Goal: Communication & Community: Answer question/provide support

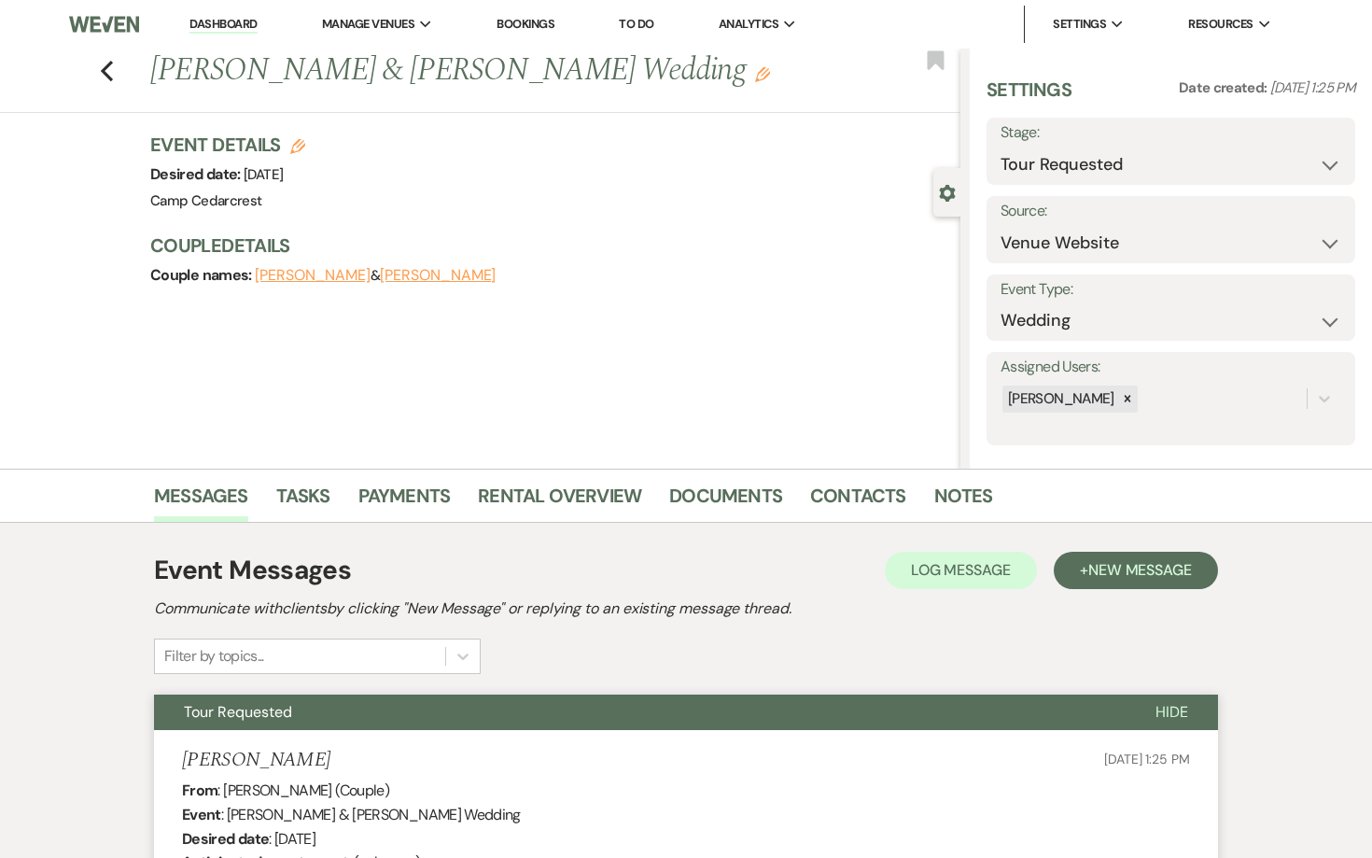
select select "2"
select select "5"
select select "8"
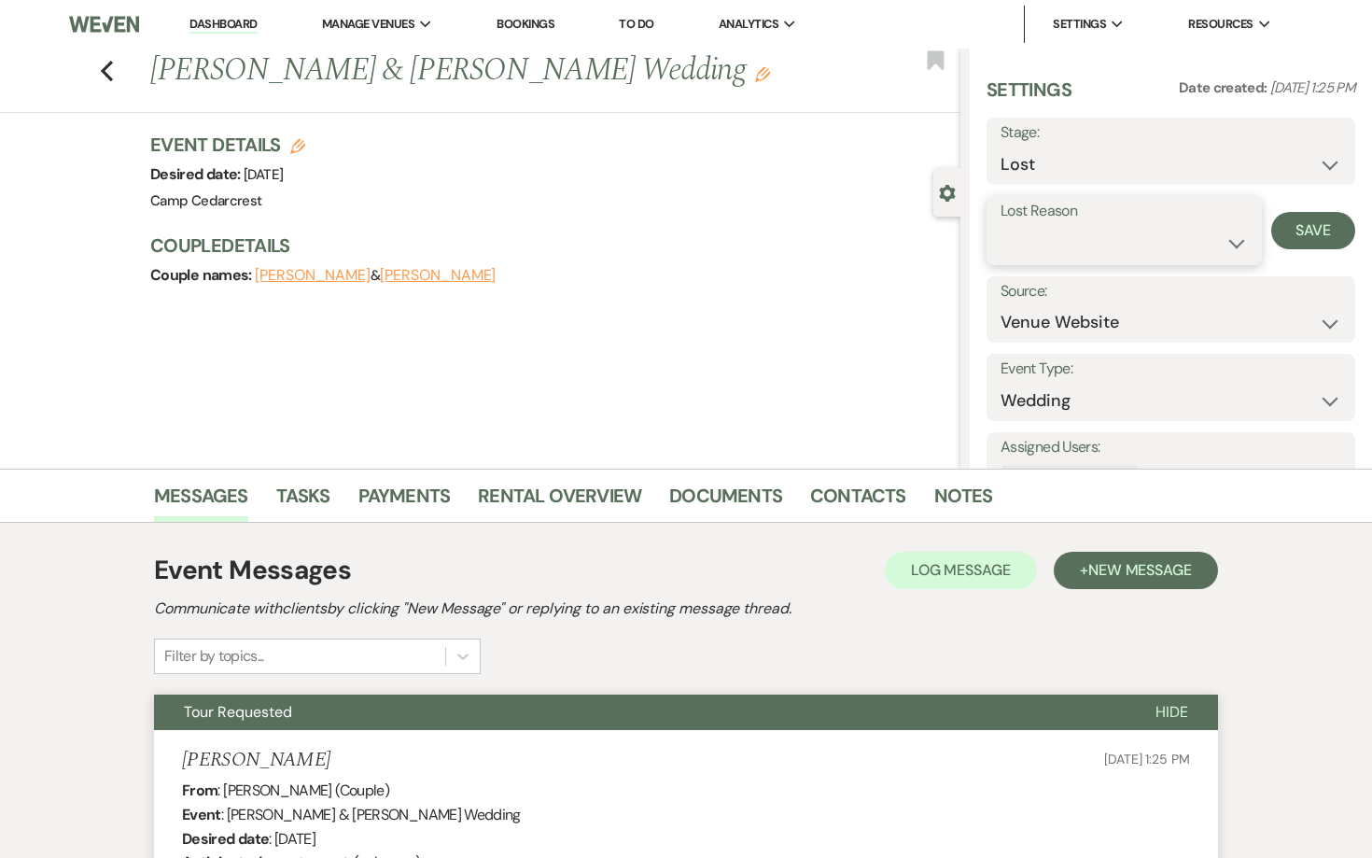
select select "5"
click at [1324, 229] on button "Save" at bounding box center [1313, 230] width 84 height 37
click at [198, 71] on h1 "[PERSON_NAME] & [PERSON_NAME] Wedding Edit" at bounding box center [470, 71] width 640 height 45
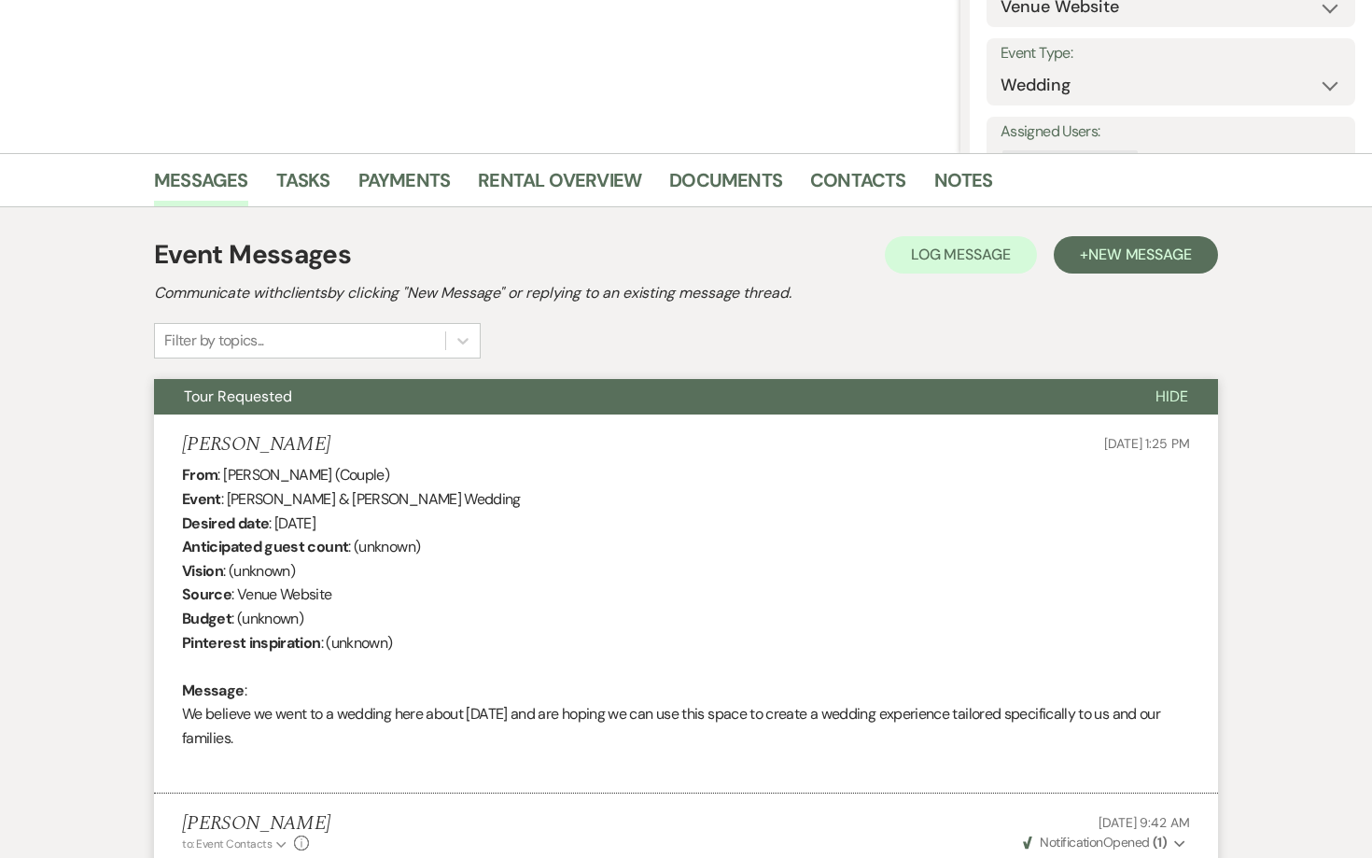
scroll to position [256, 0]
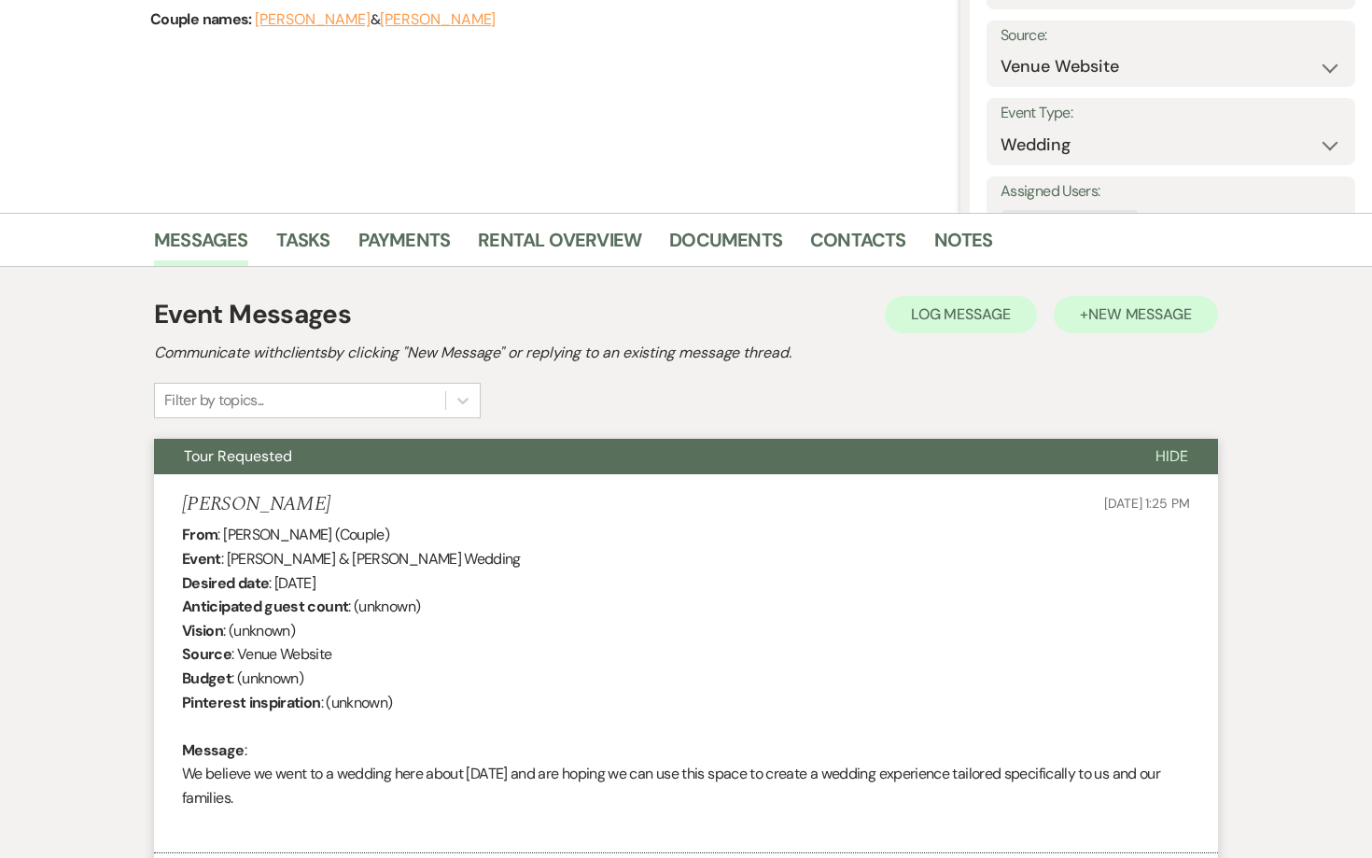
click at [1176, 328] on button "+ New Message" at bounding box center [1136, 314] width 164 height 37
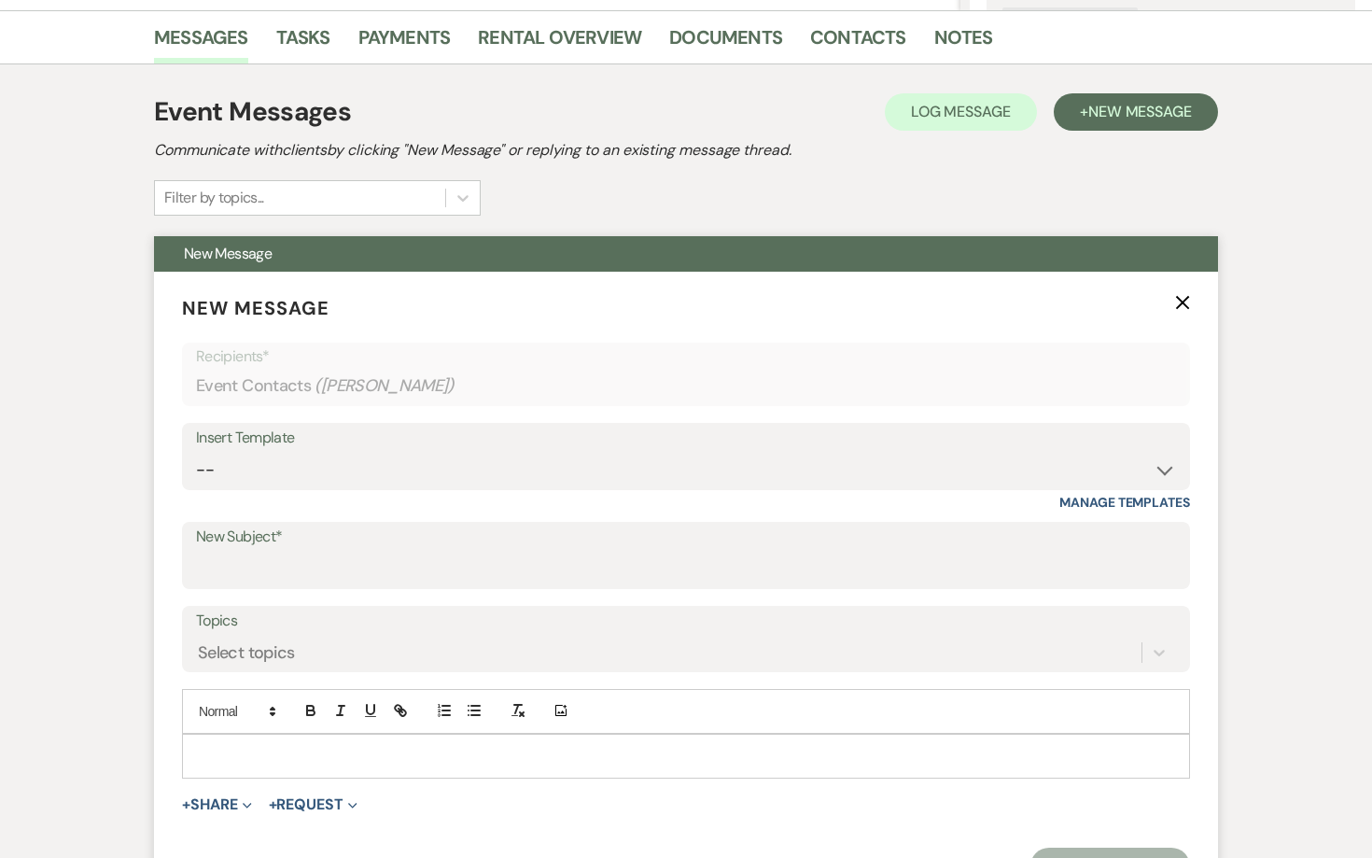
scroll to position [461, 0]
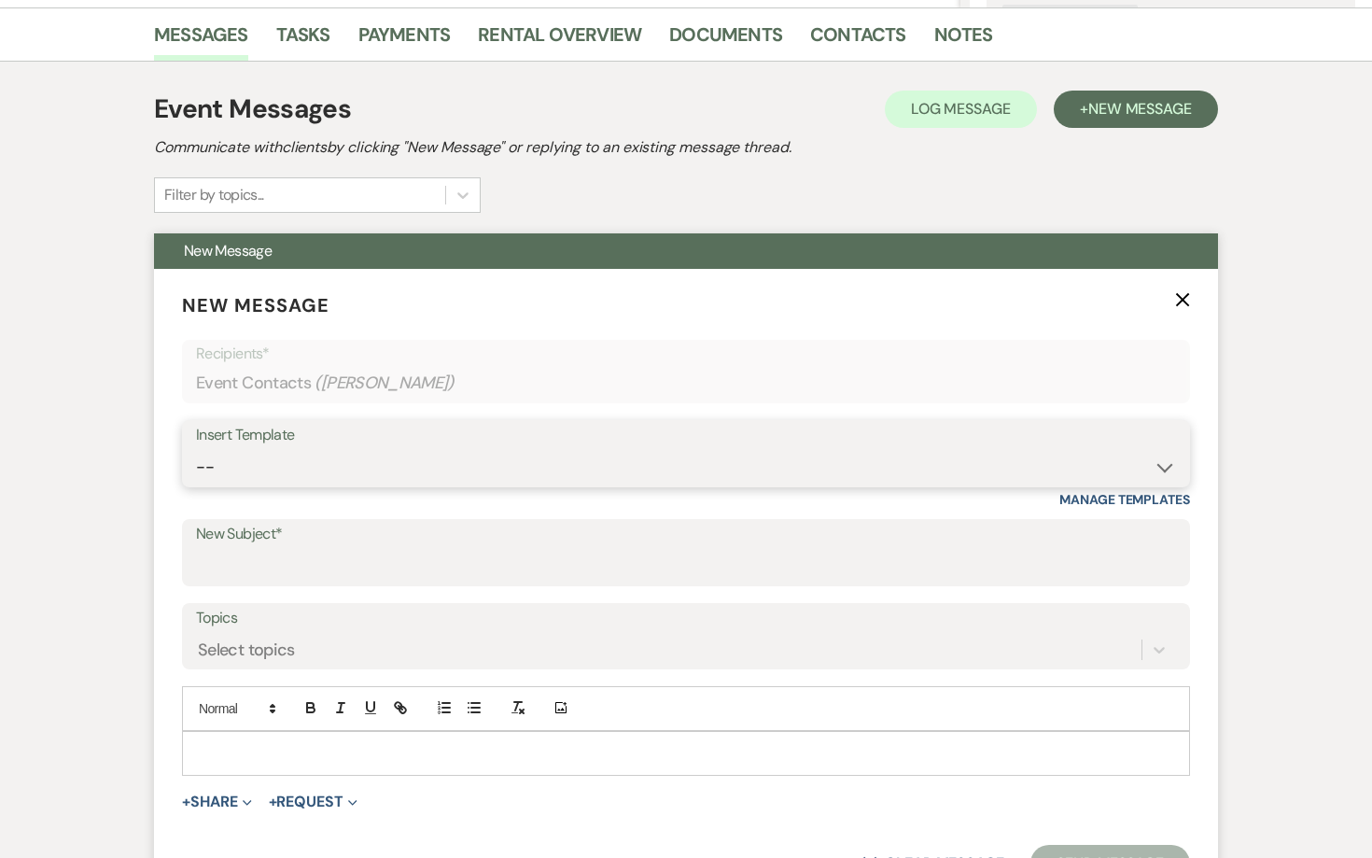
select select "1363"
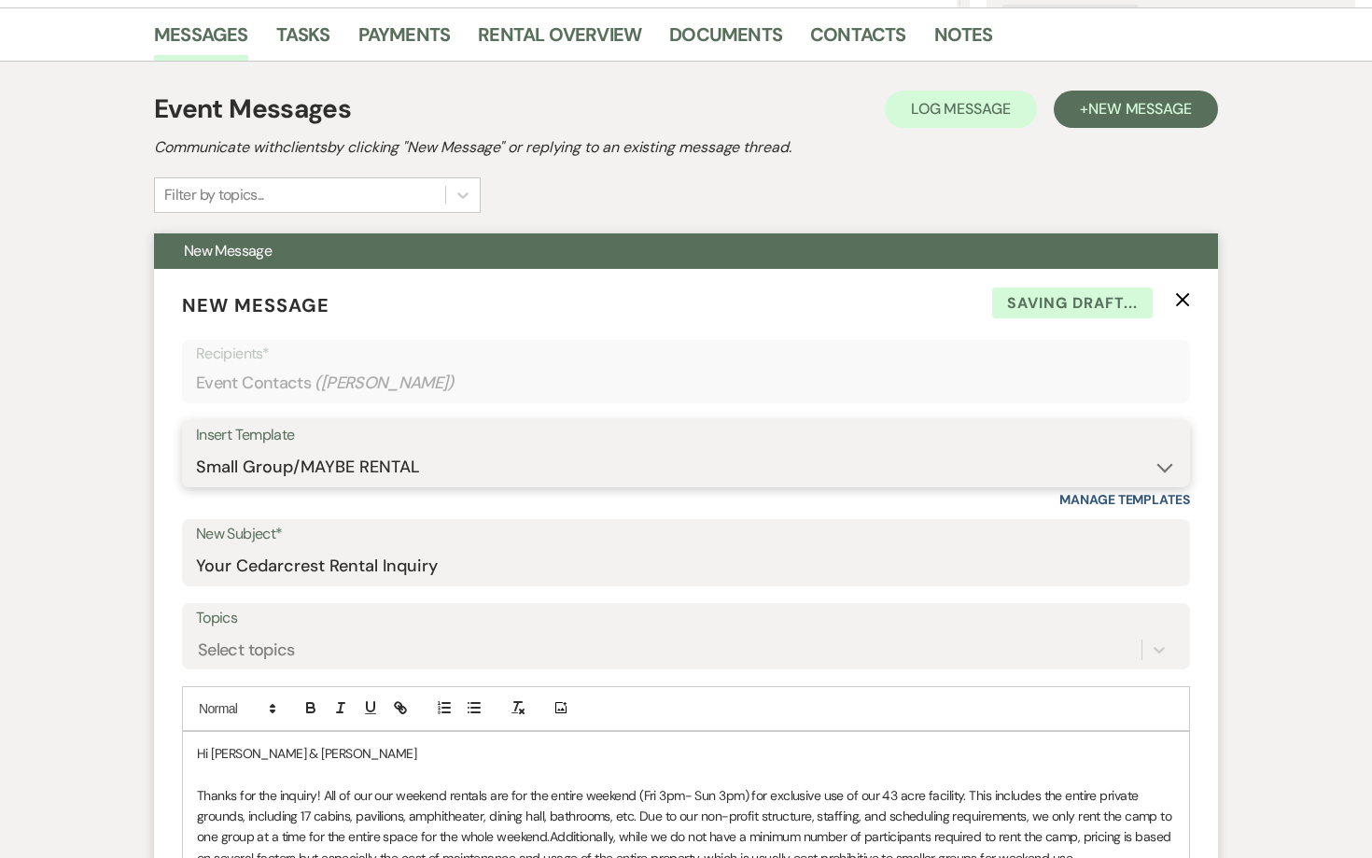
type input "Your Cedarcrest Rental Inquiry"
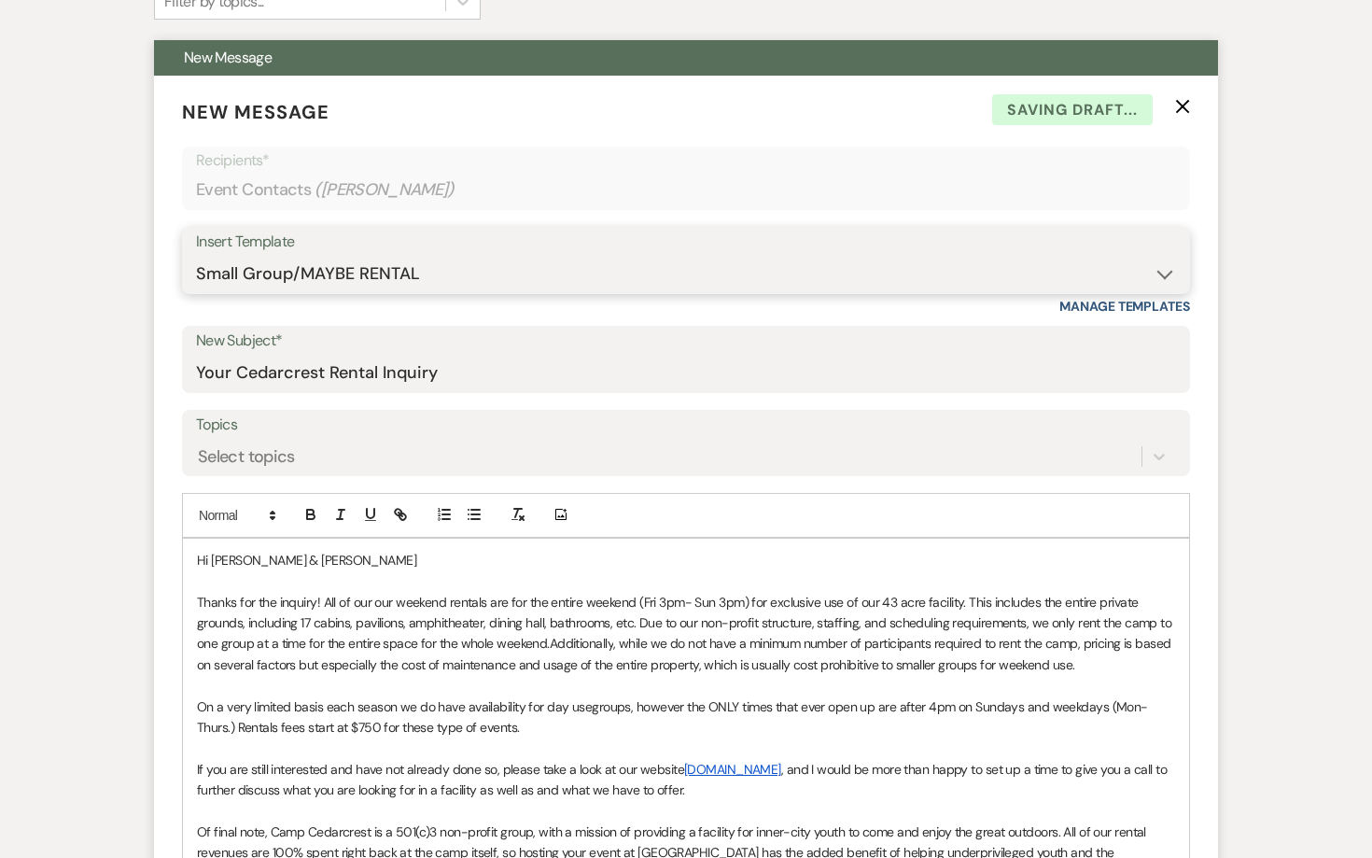
scroll to position [782, 0]
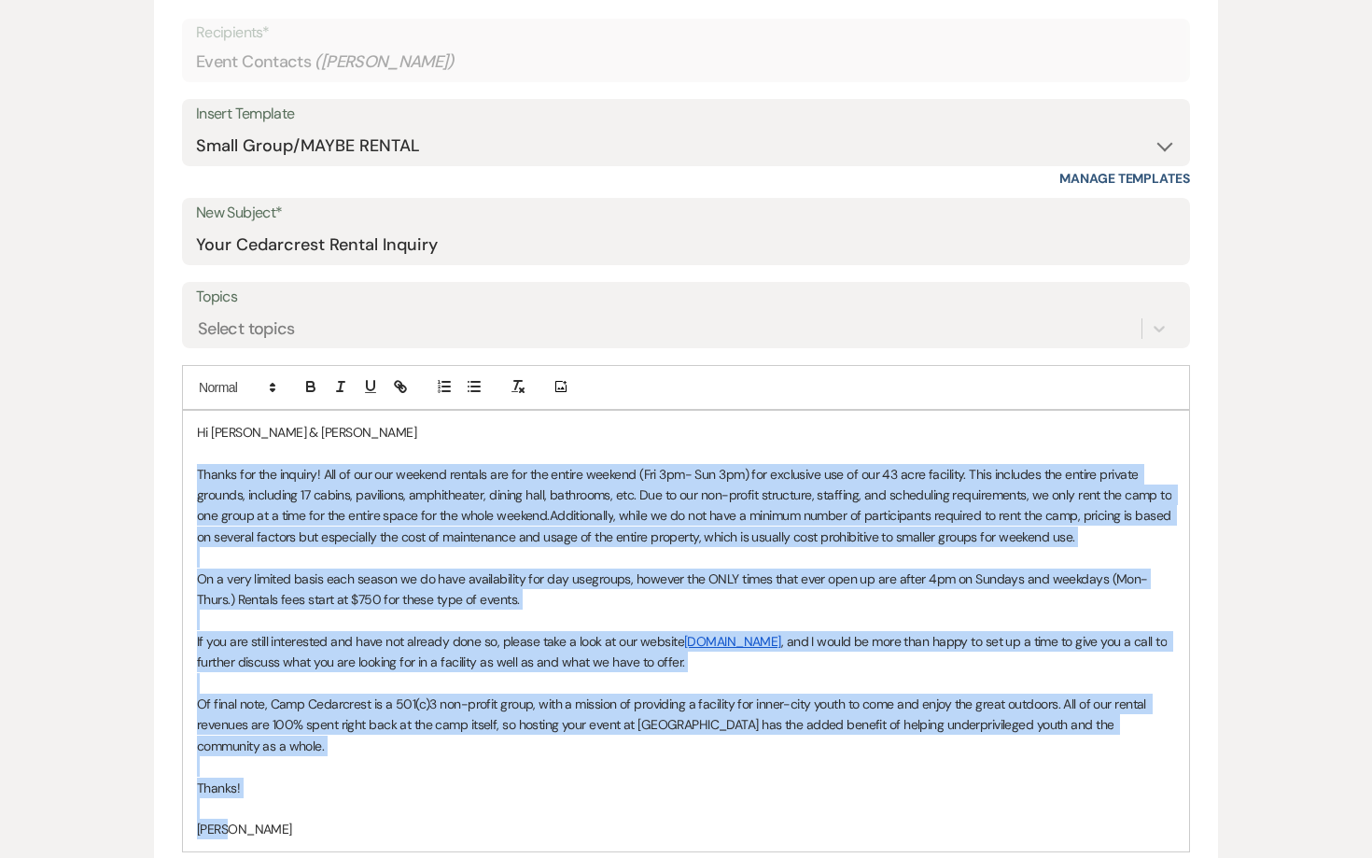
drag, startPoint x: 262, startPoint y: 819, endPoint x: 148, endPoint y: 471, distance: 366.3
copy div "Loremi dol sit ametcon! Adi el sed d ei tempori utlabor etd mag ali enimad mini…"
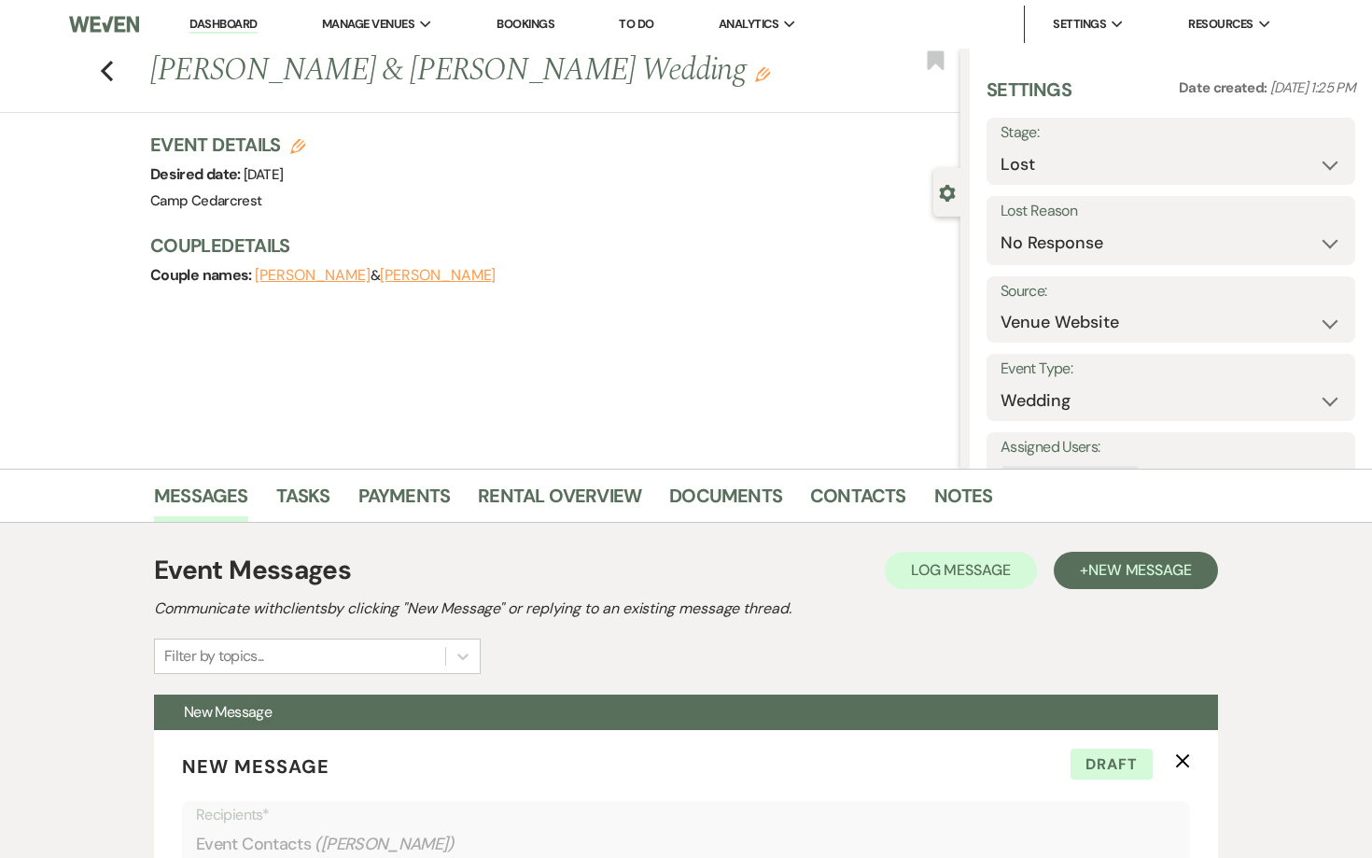
scroll to position [-3, 0]
click at [770, 330] on div "Previous [PERSON_NAME] & [PERSON_NAME] Wedding Edit Bookmark Gear Settings Sett…" at bounding box center [480, 259] width 960 height 420
click at [243, 21] on link "Dashboard" at bounding box center [222, 25] width 67 height 18
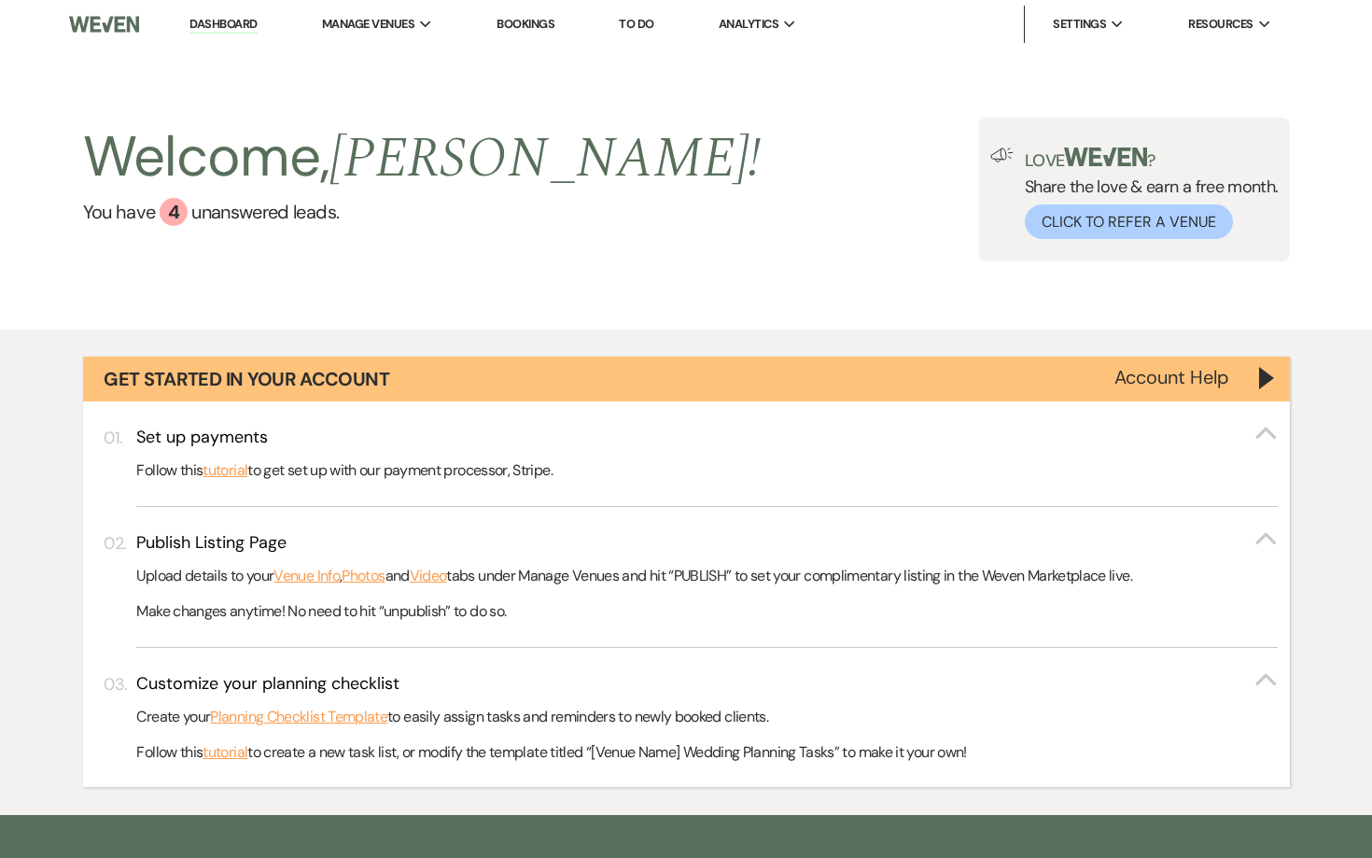
scroll to position [538, 0]
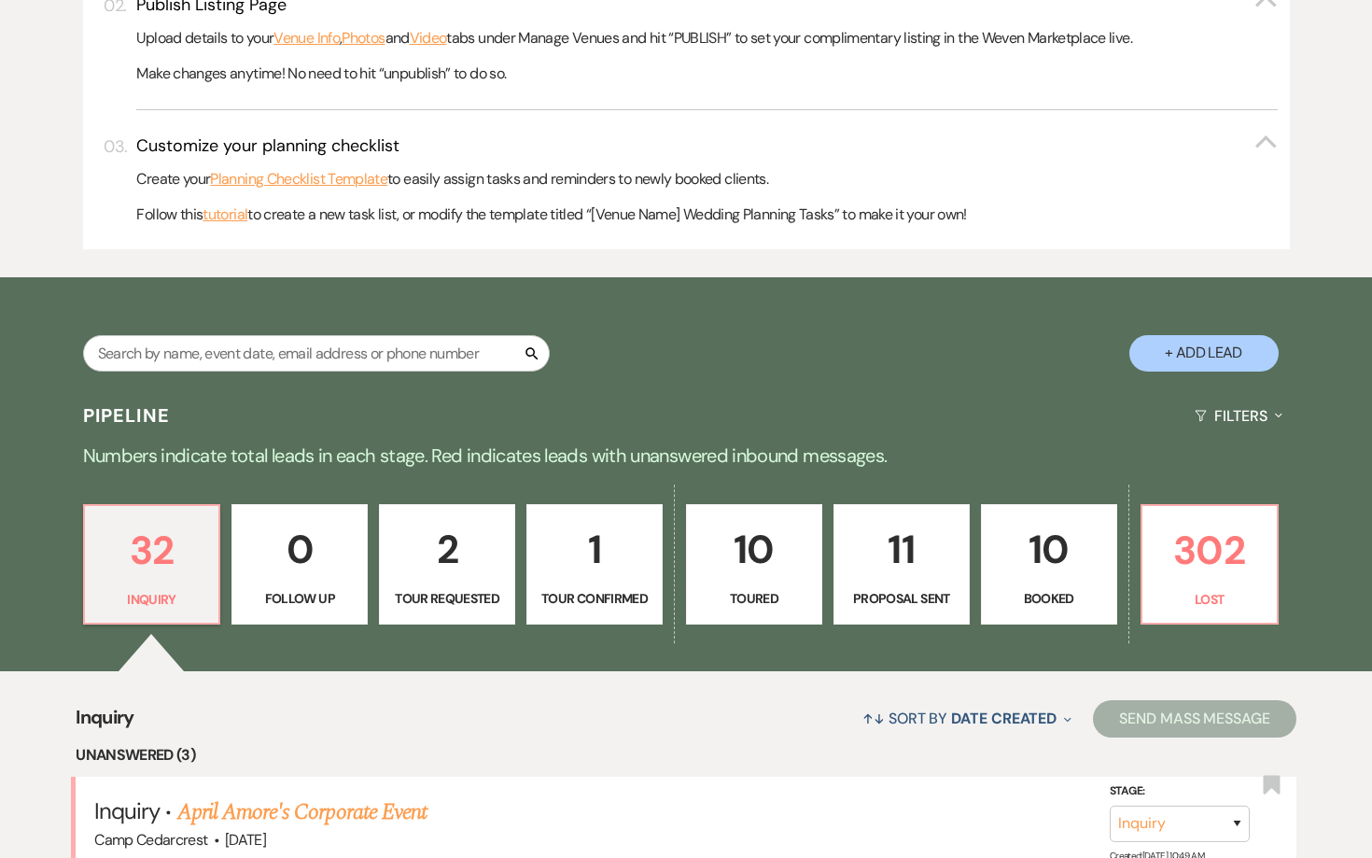
click at [432, 519] on p "2" at bounding box center [447, 549] width 112 height 63
select select "2"
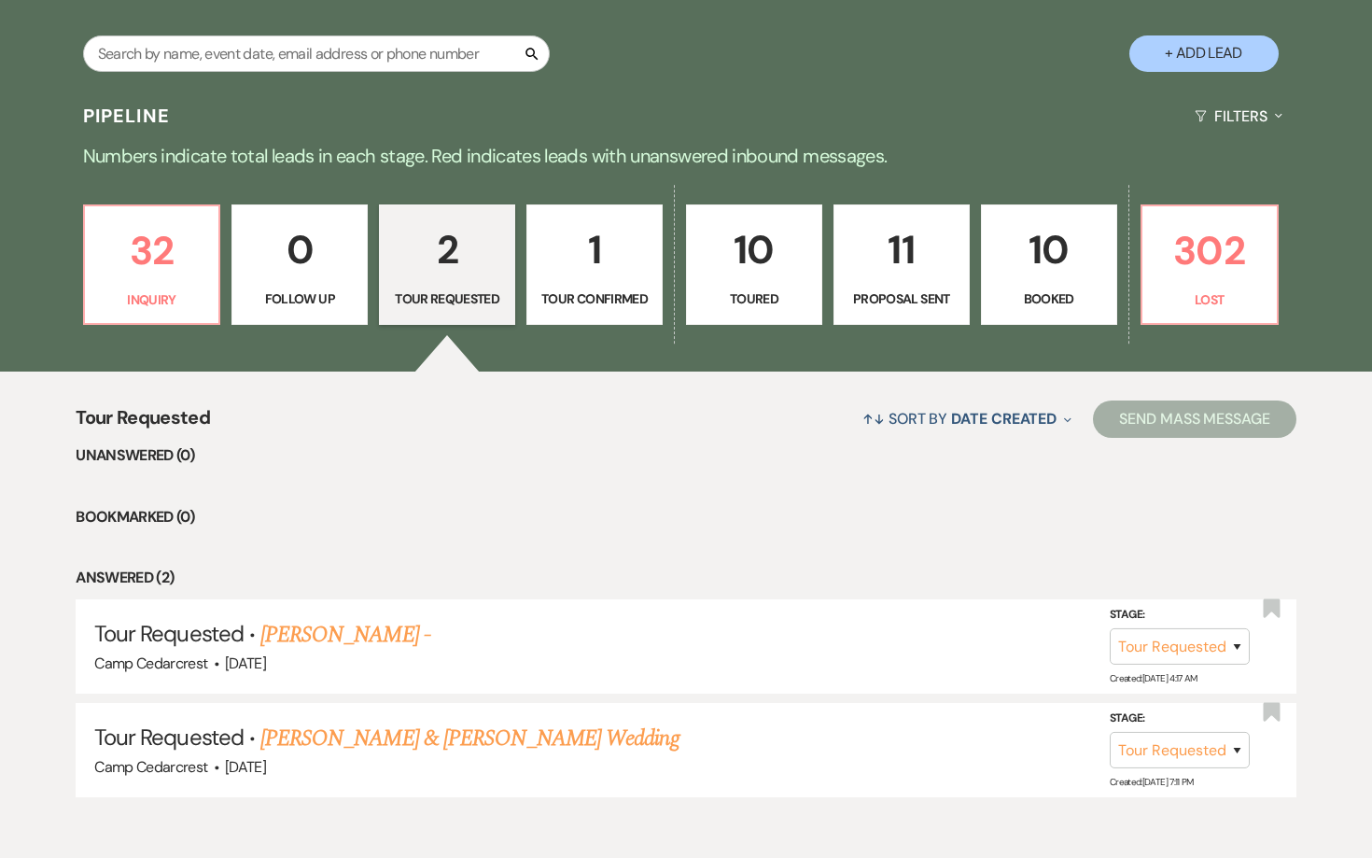
scroll to position [918, 0]
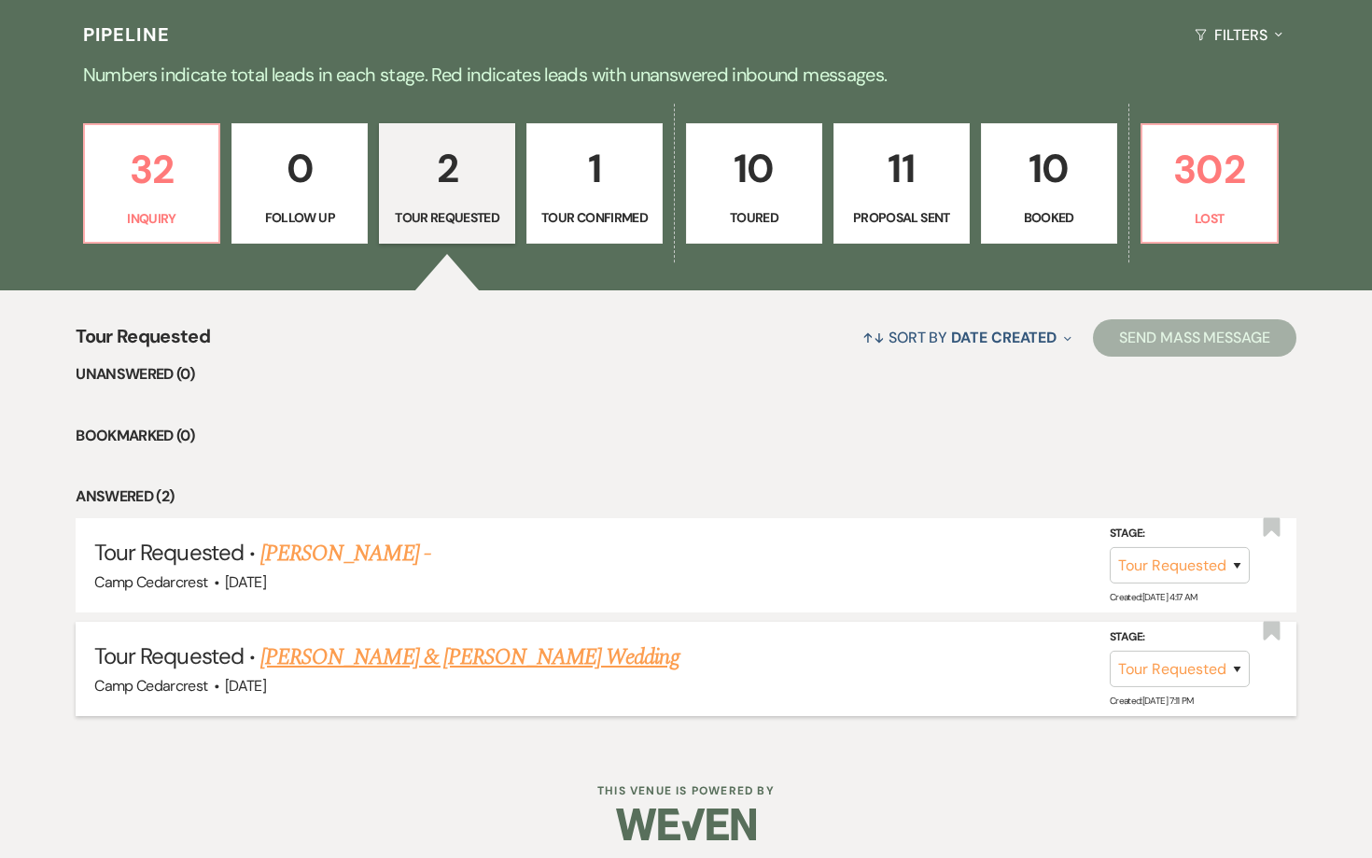
click at [604, 651] on link "[PERSON_NAME] & [PERSON_NAME] Wedding" at bounding box center [469, 657] width 418 height 34
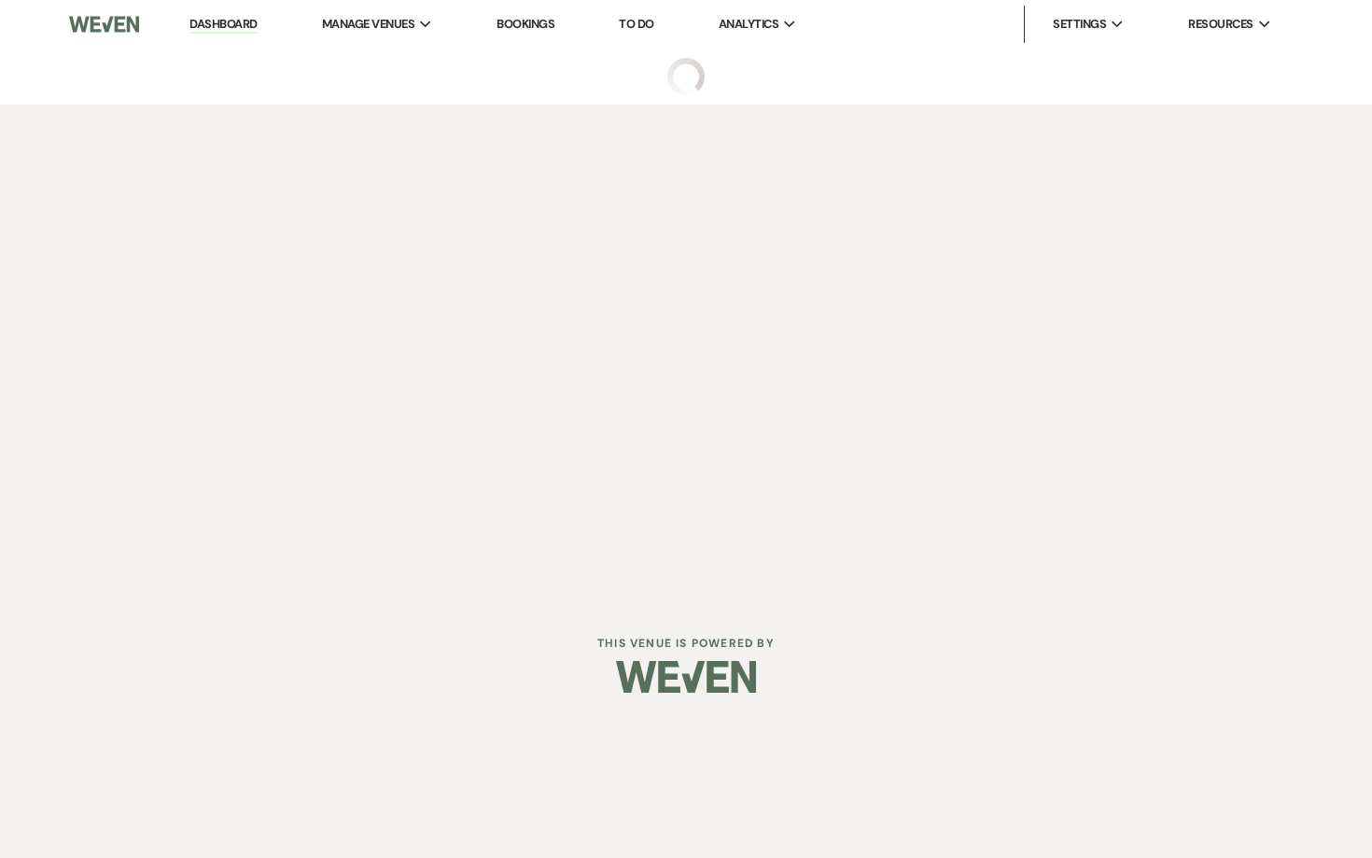
select select "2"
select select "5"
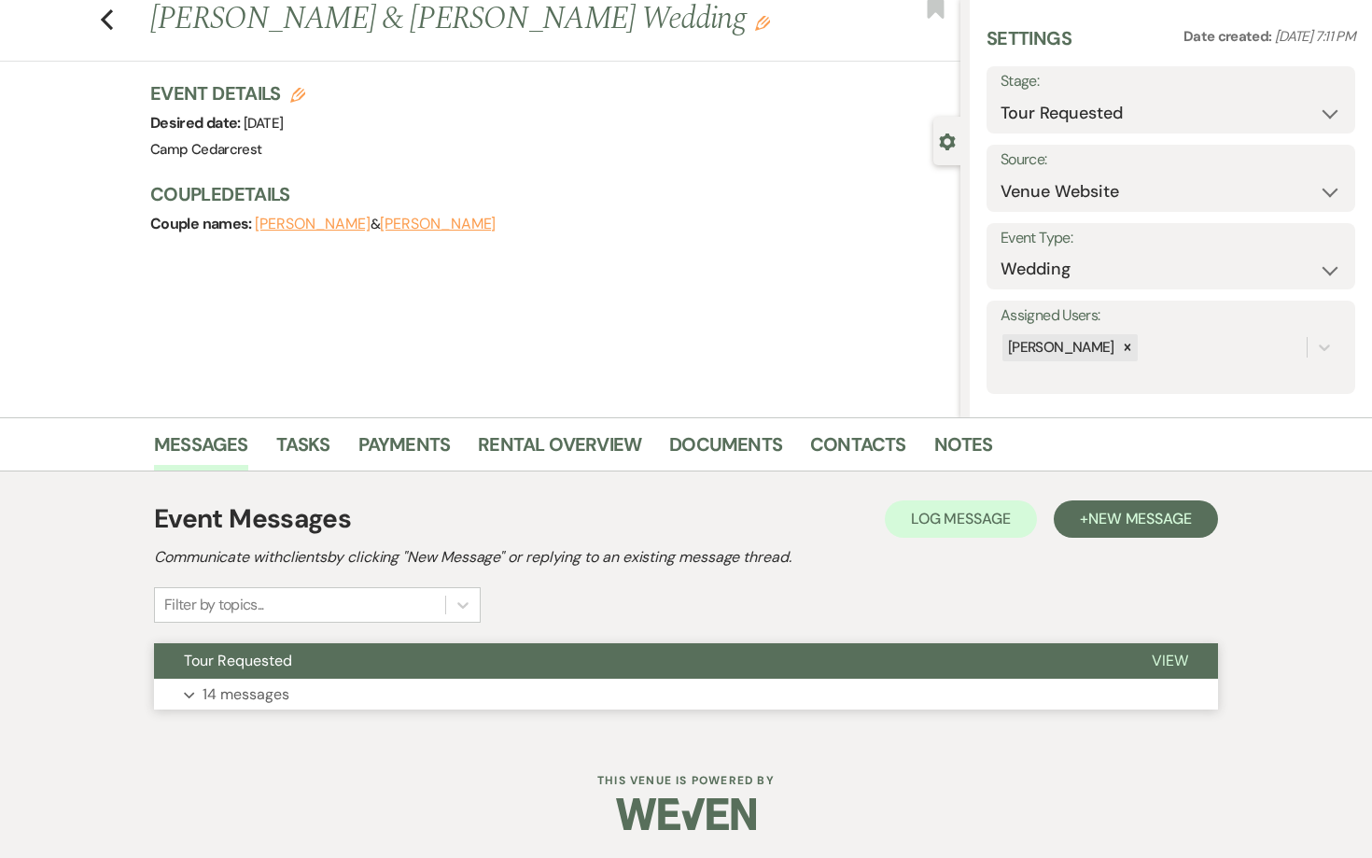
scroll to position [50, 0]
click at [260, 704] on p "14 messages" at bounding box center [246, 695] width 87 height 24
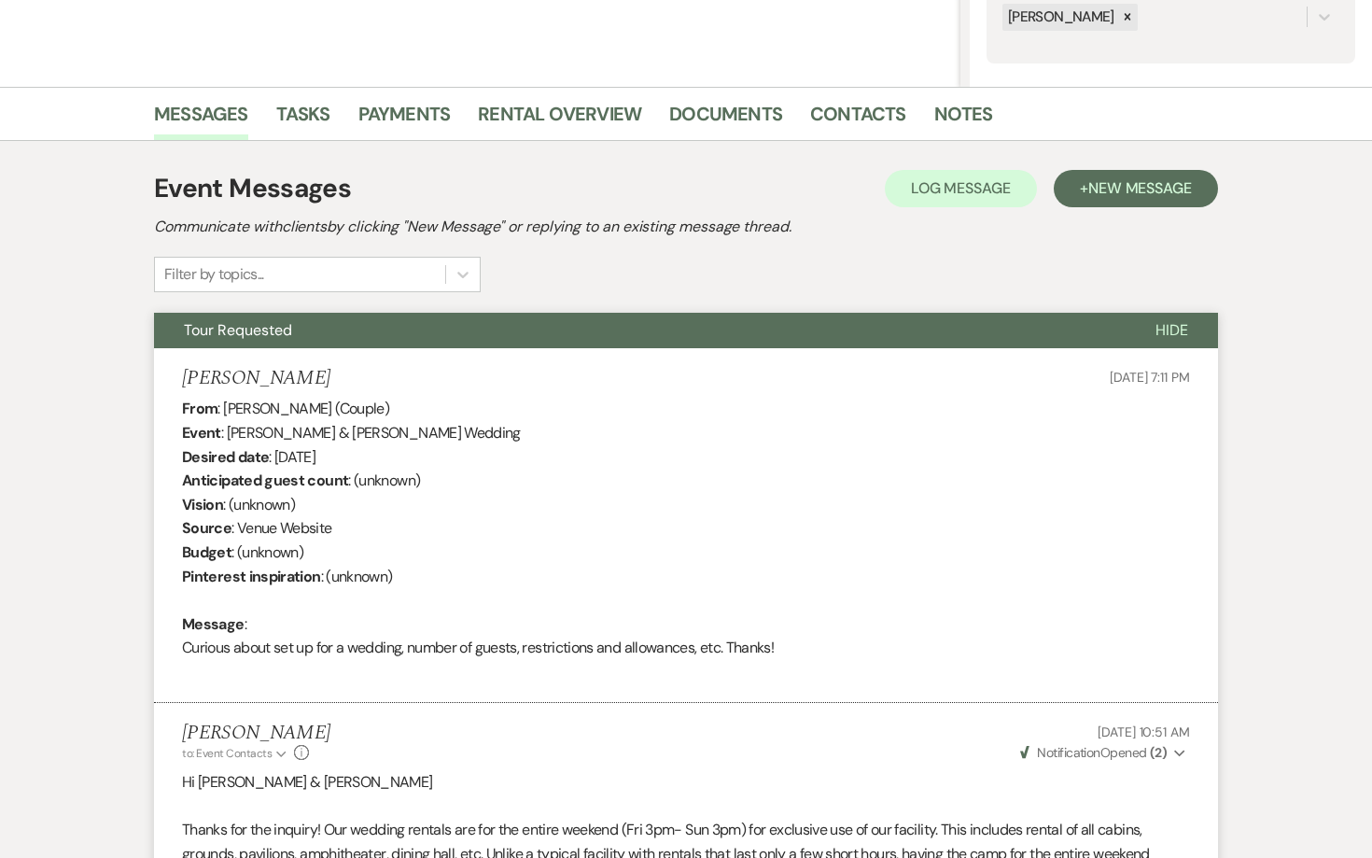
scroll to position [381, 0]
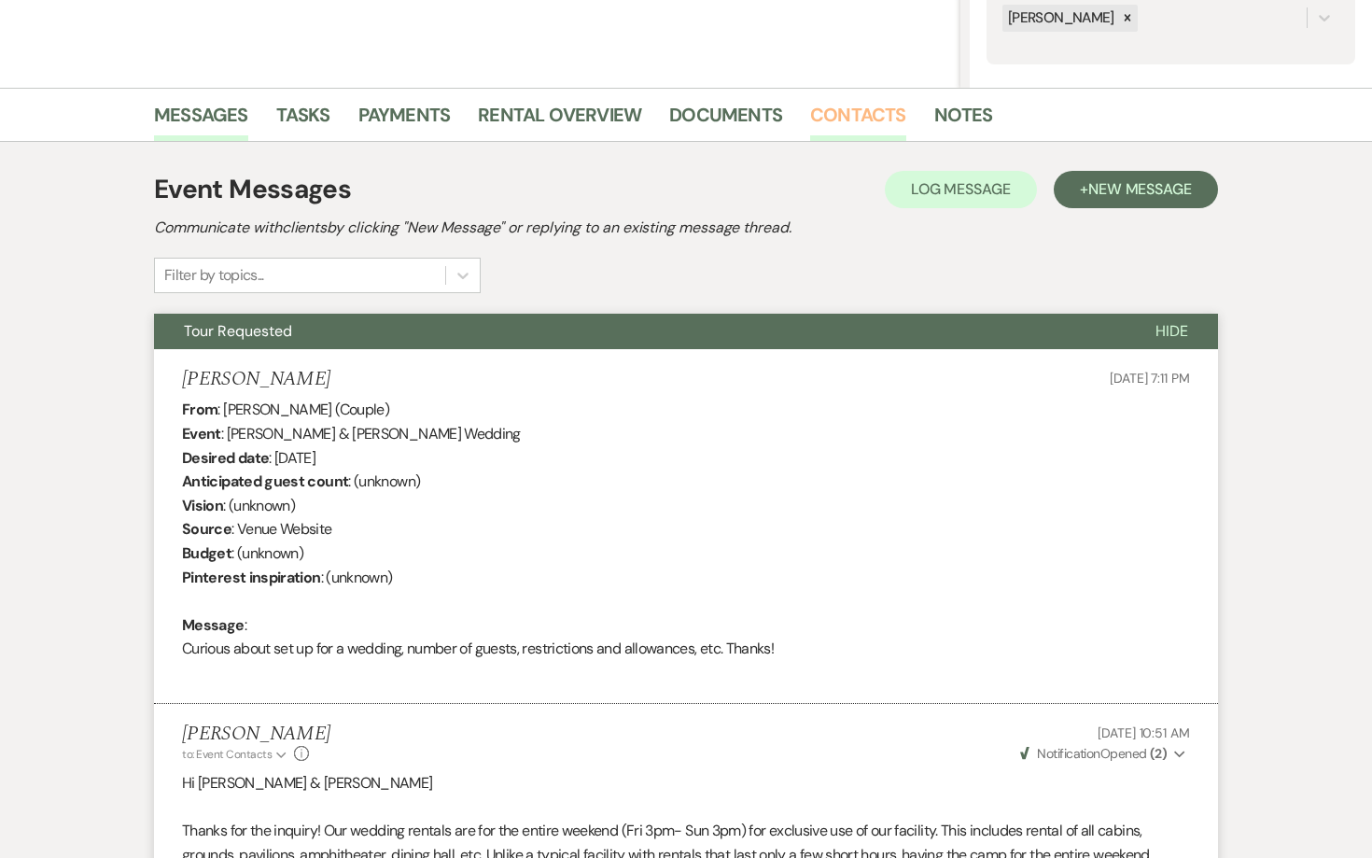
click at [851, 109] on link "Contacts" at bounding box center [858, 120] width 96 height 41
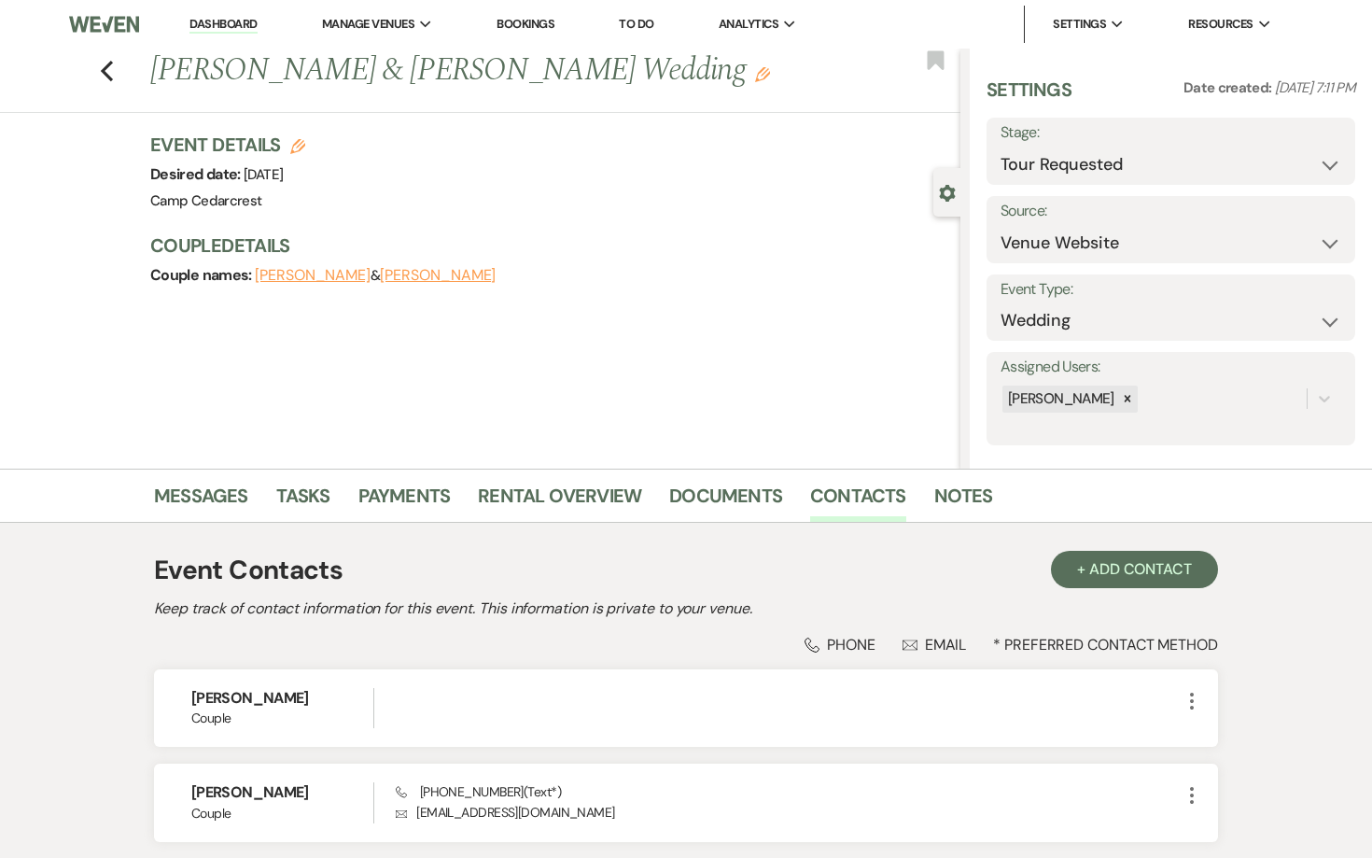
scroll to position [133, 0]
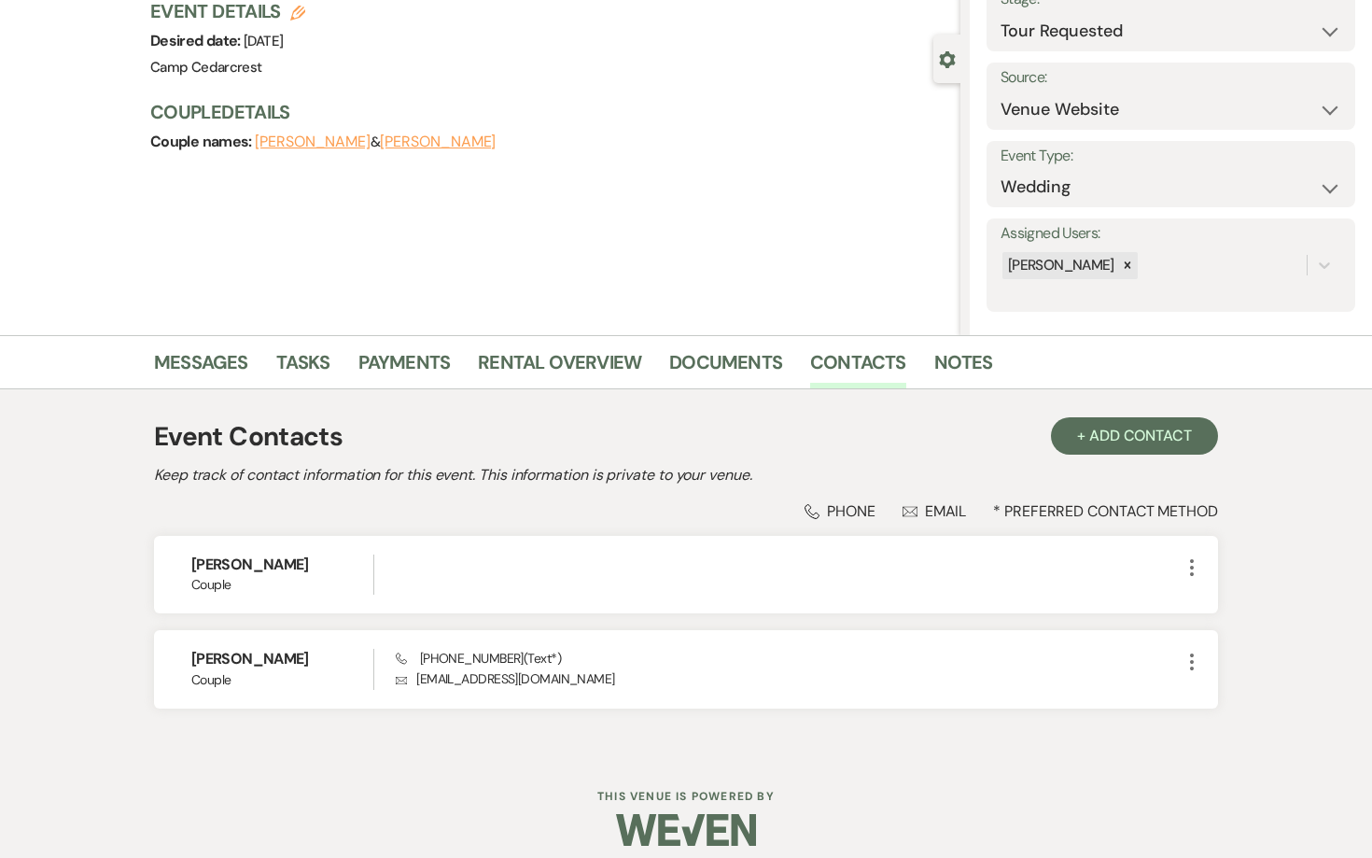
select select "2"
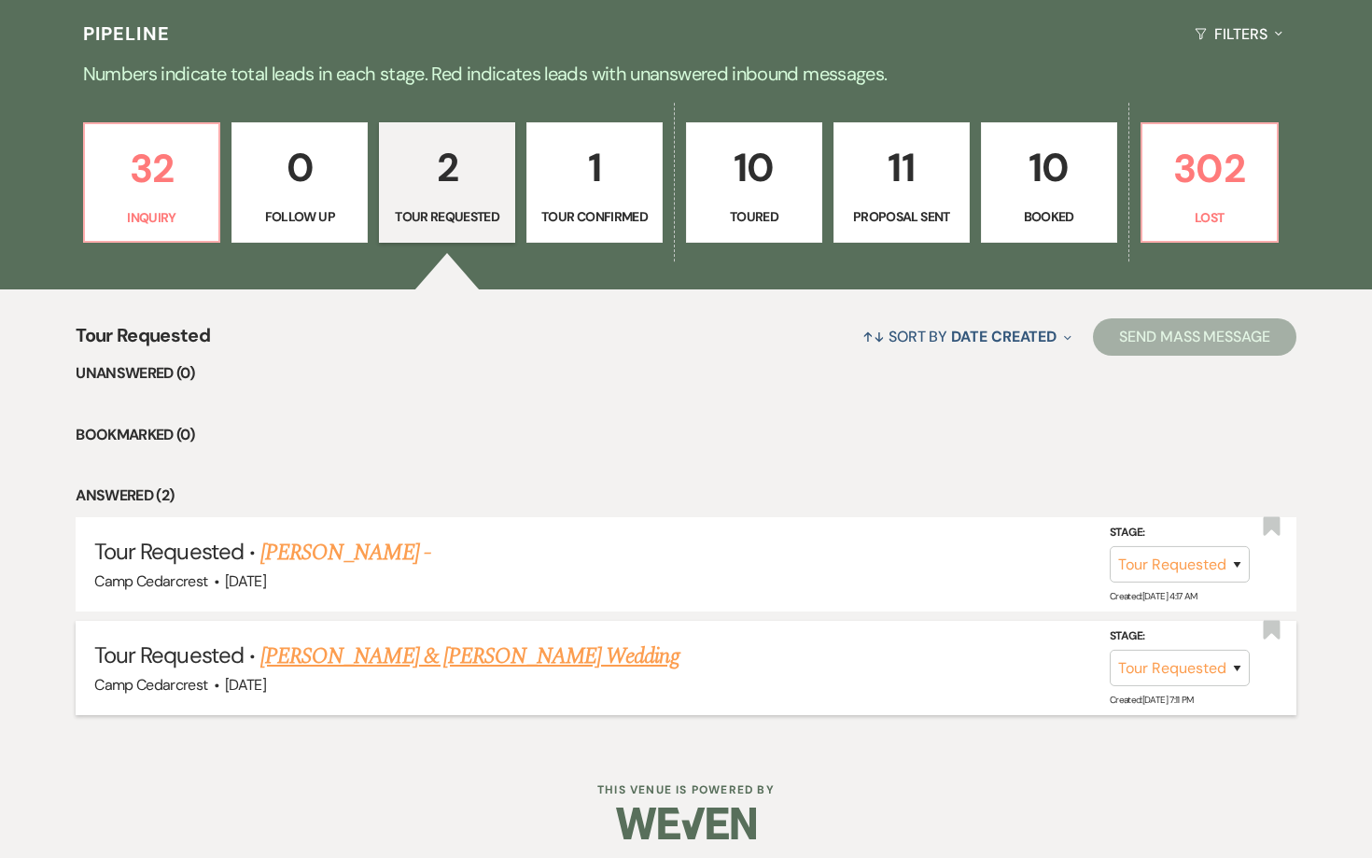
scroll to position [918, 0]
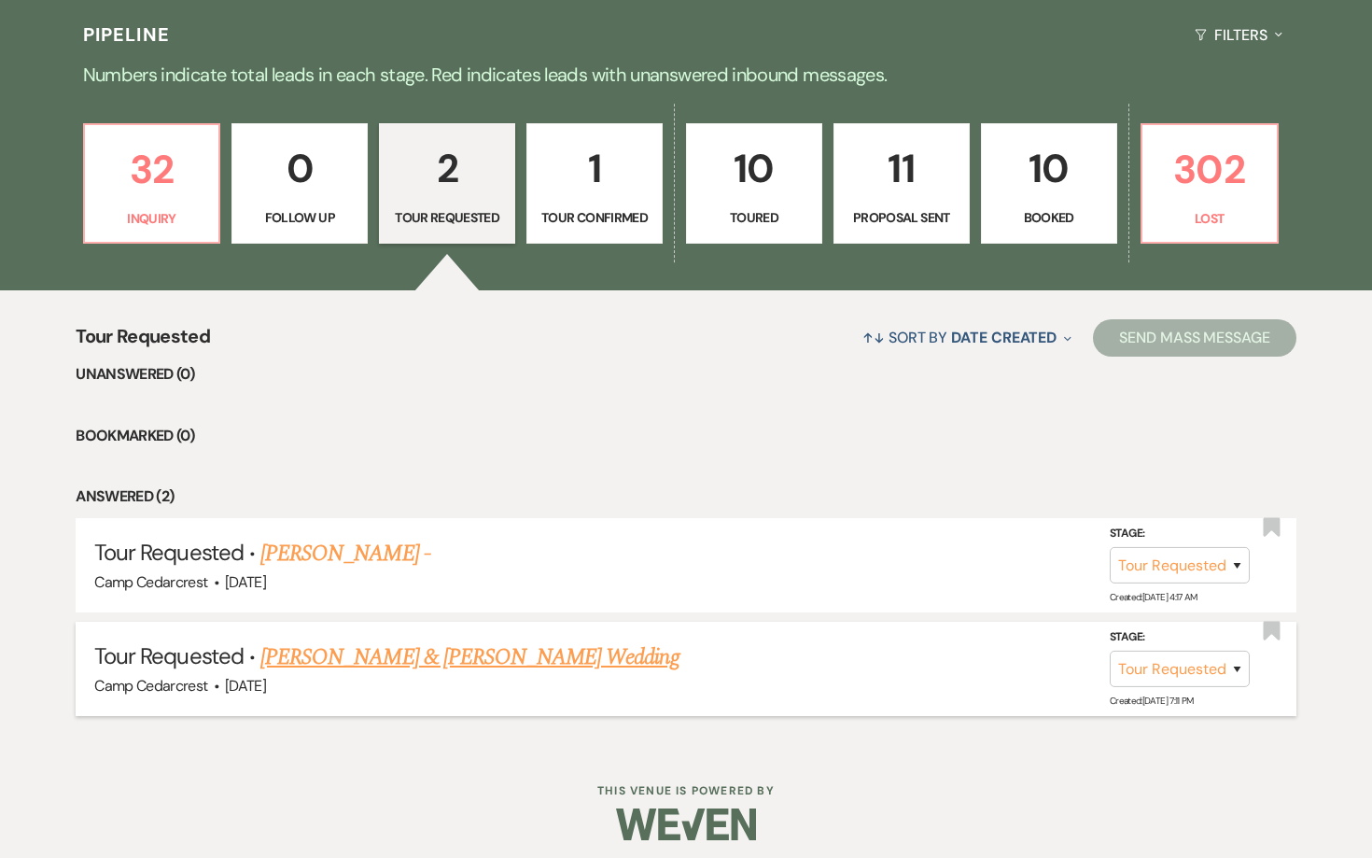
click at [525, 646] on link "[PERSON_NAME] & [PERSON_NAME] Wedding" at bounding box center [469, 657] width 418 height 34
select select "2"
select select "5"
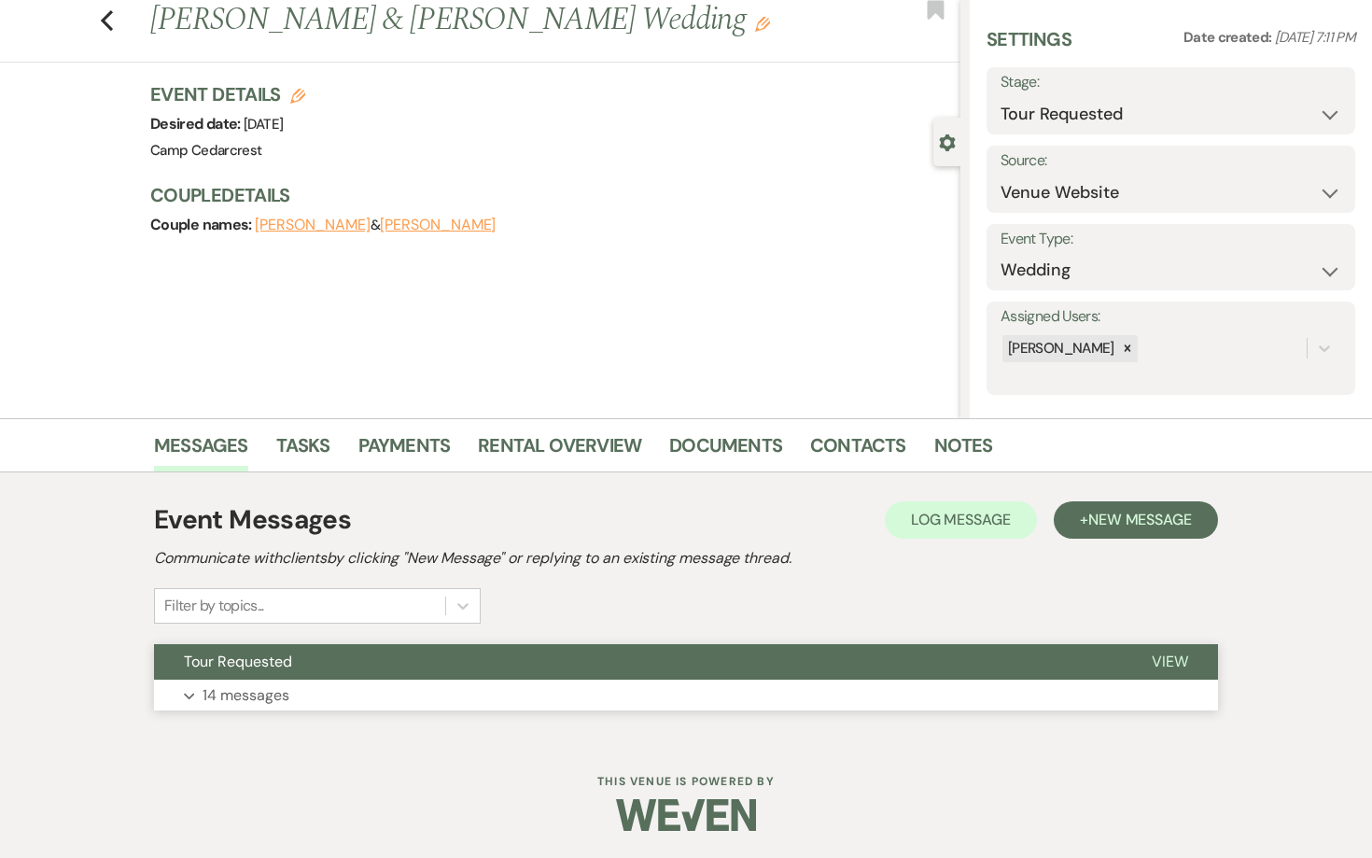
click at [230, 691] on p "14 messages" at bounding box center [246, 695] width 87 height 24
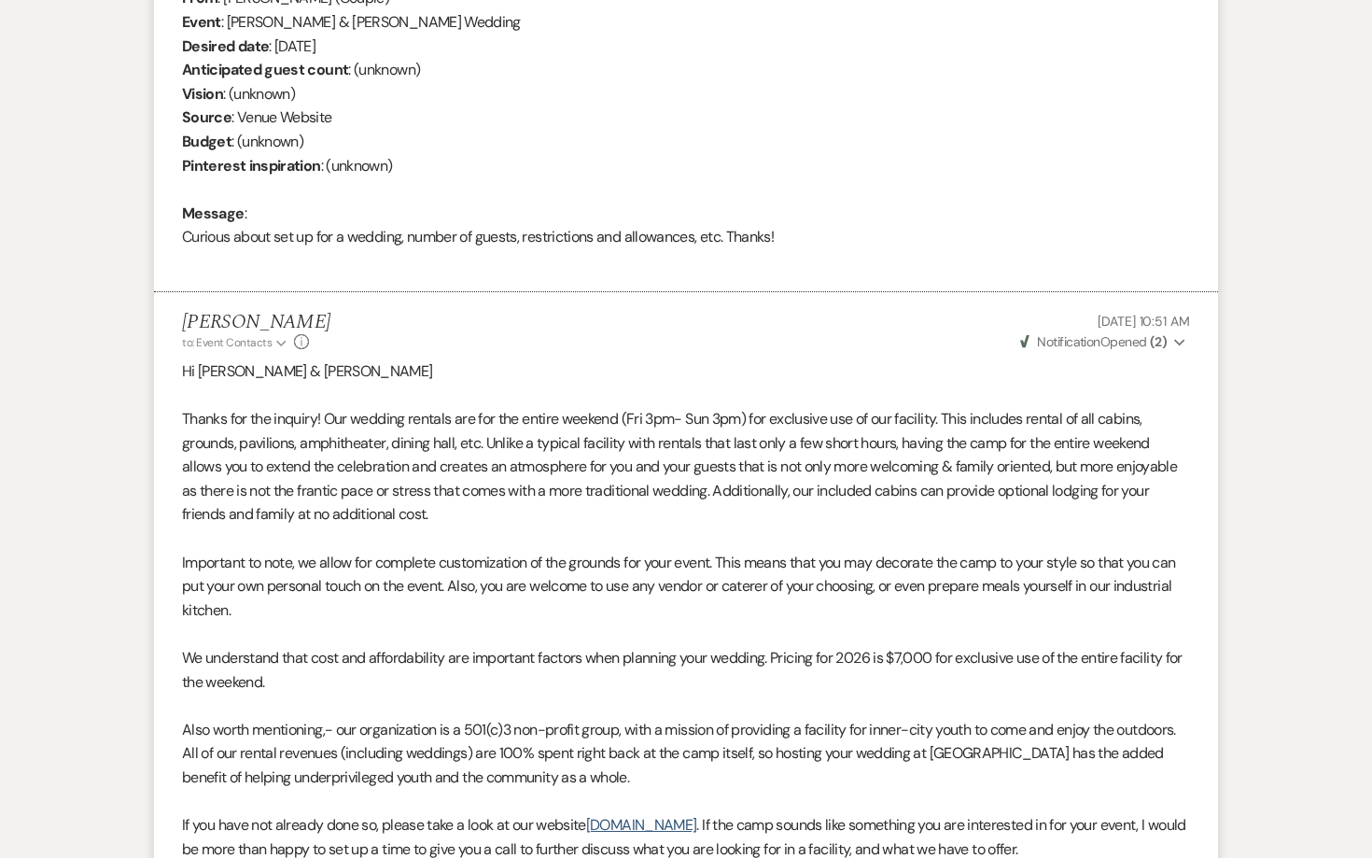
scroll to position [221, 0]
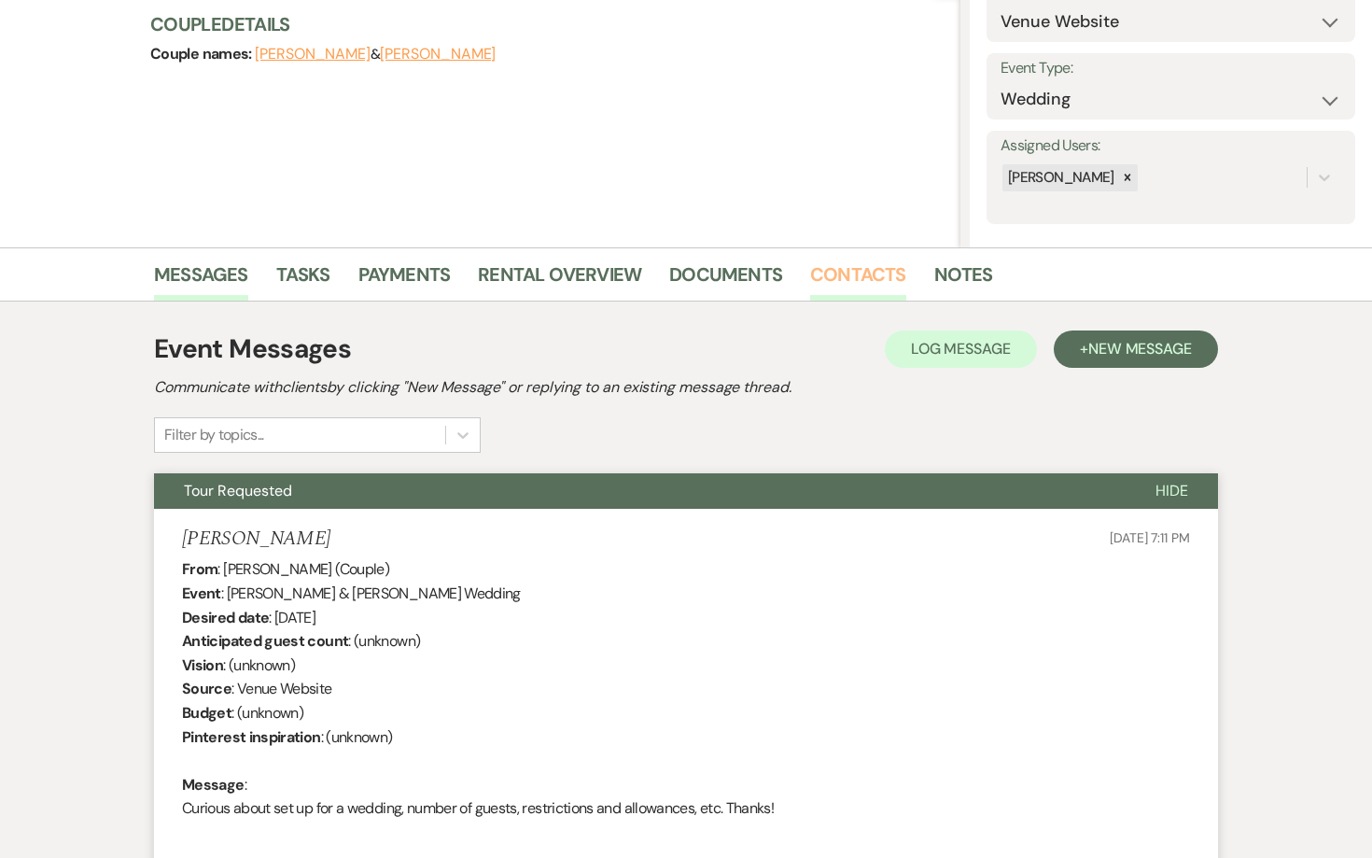
click at [883, 269] on link "Contacts" at bounding box center [858, 279] width 96 height 41
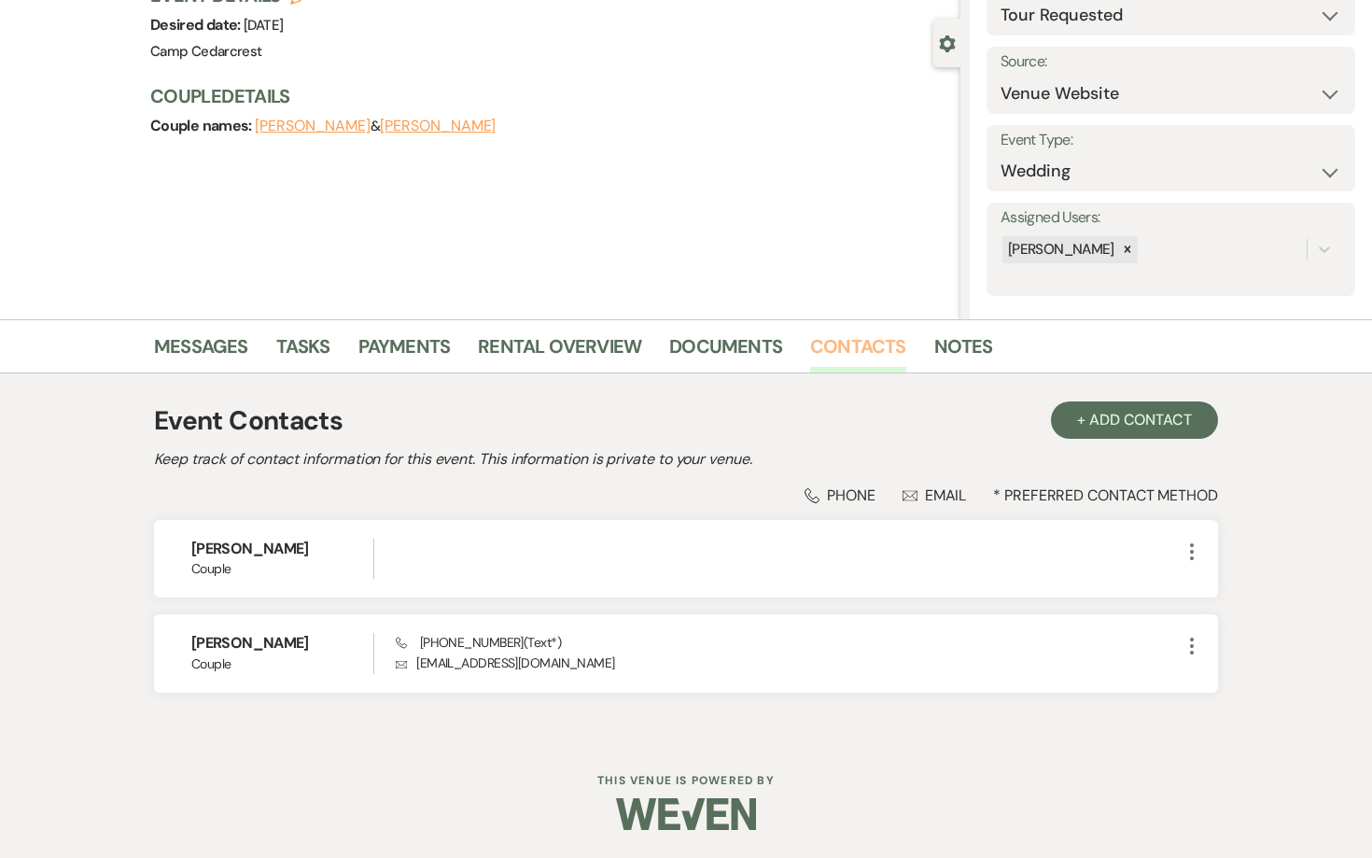
scroll to position [147, 0]
select select "2"
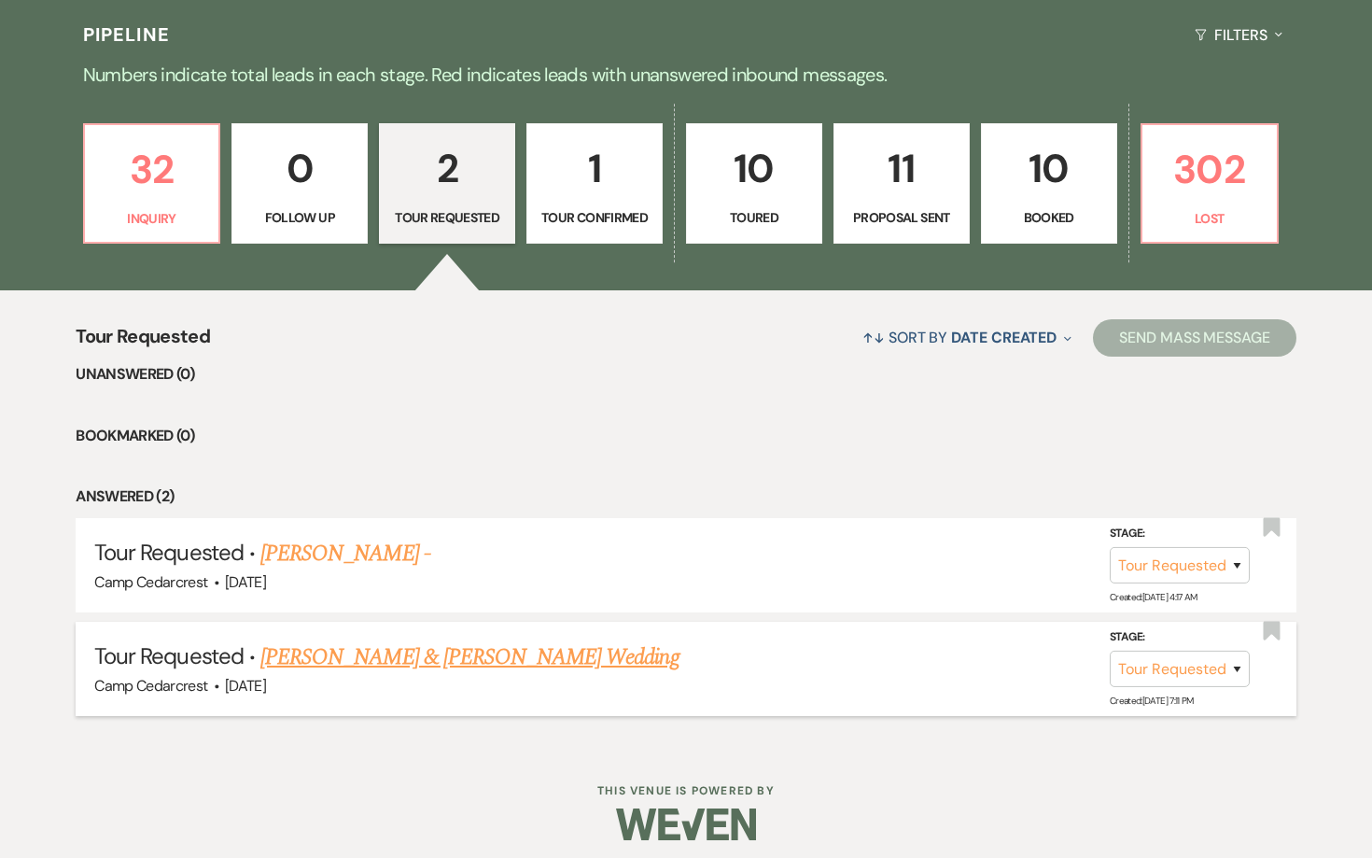
click at [600, 652] on link "[PERSON_NAME] & [PERSON_NAME] Wedding" at bounding box center [469, 657] width 418 height 34
select select "2"
select select "5"
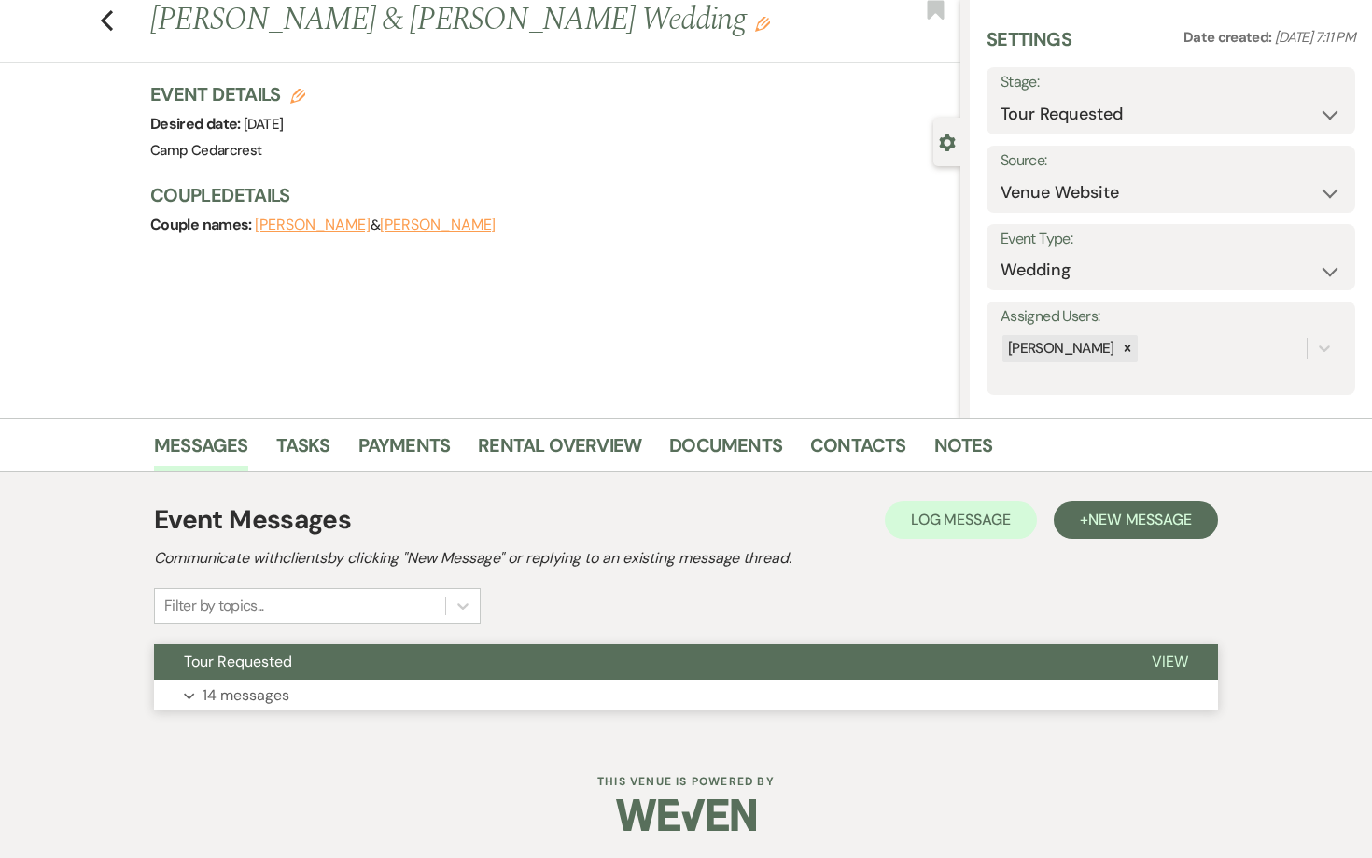
click at [256, 695] on p "14 messages" at bounding box center [246, 695] width 87 height 24
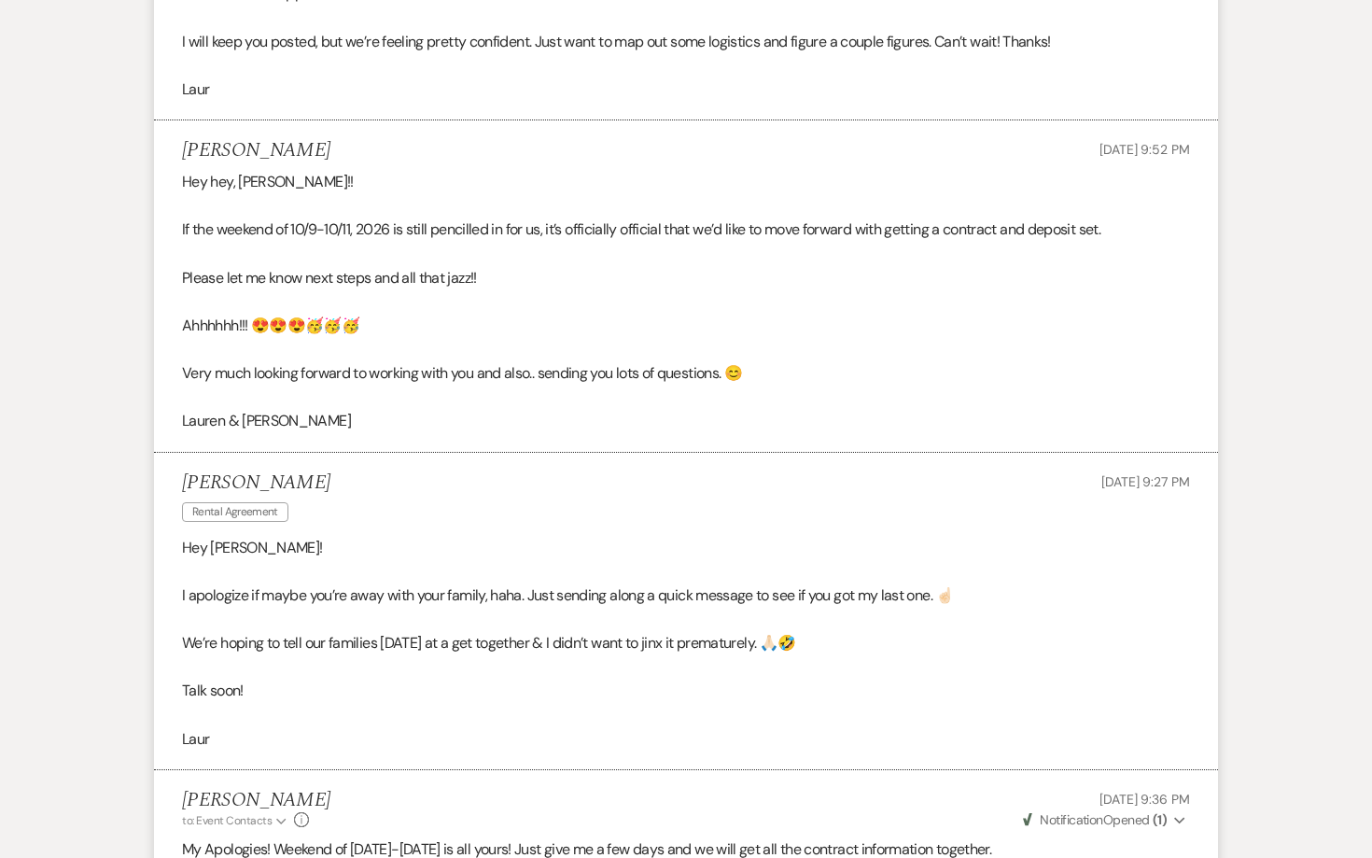
scroll to position [3955, 0]
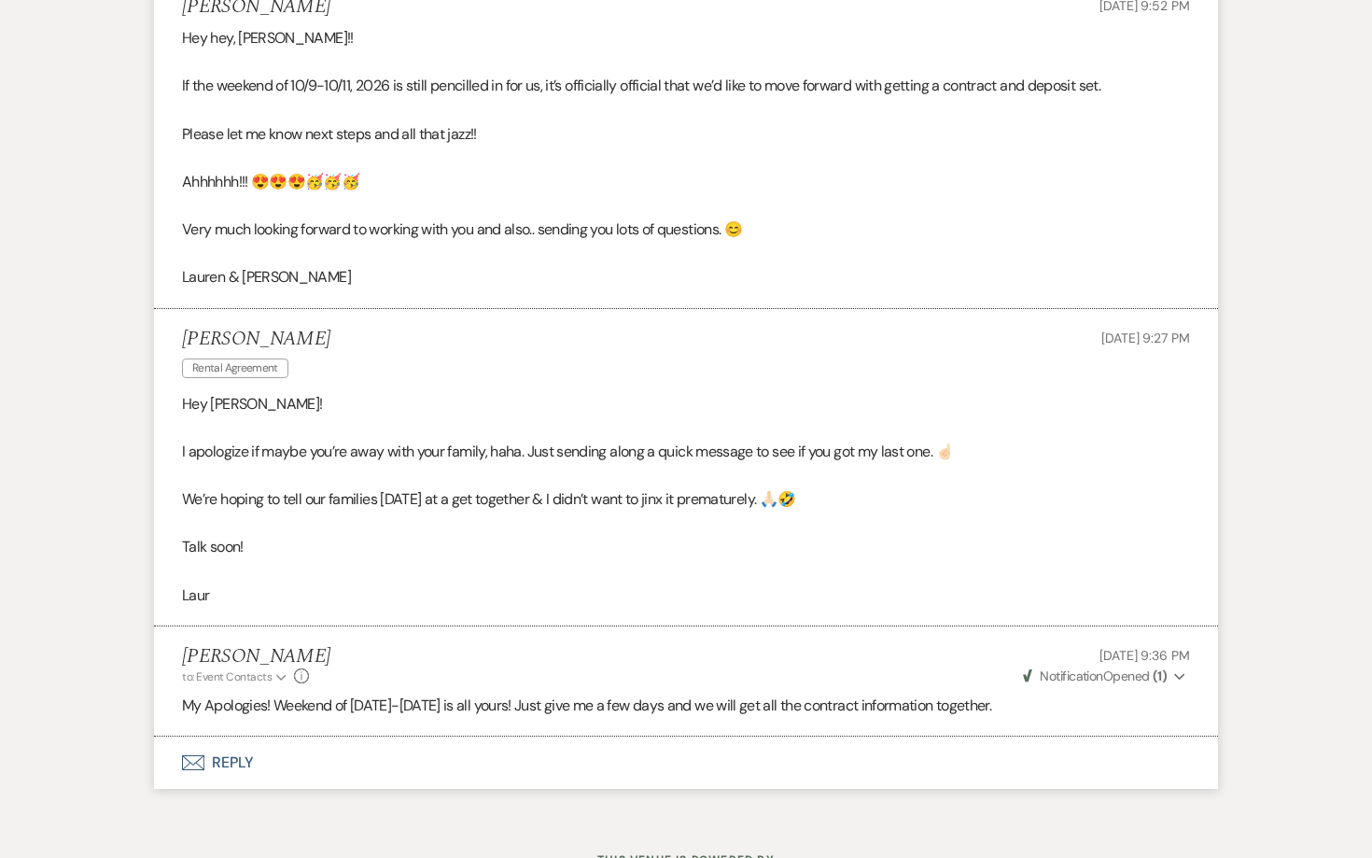
click at [235, 736] on button "Envelope Reply" at bounding box center [686, 762] width 1064 height 52
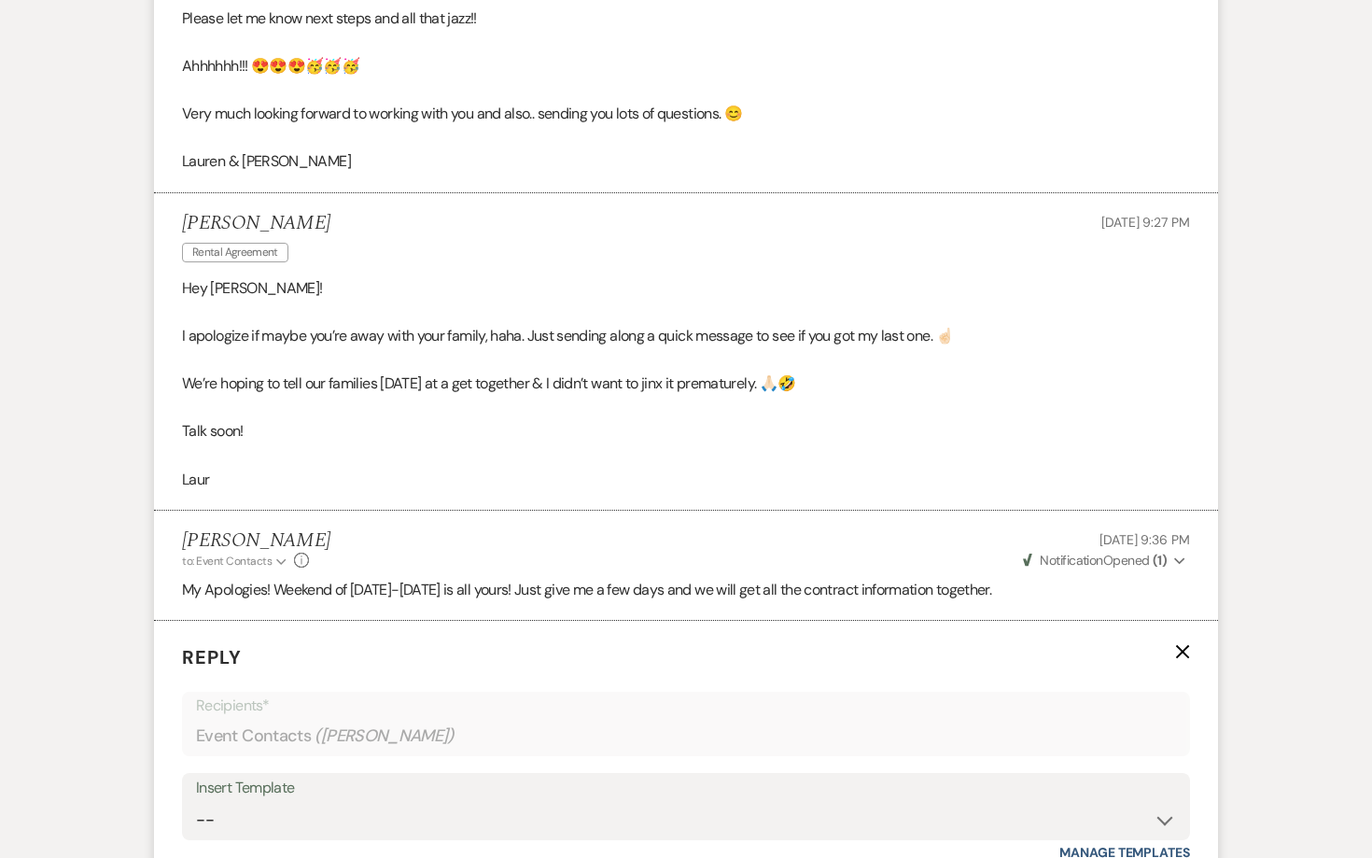
scroll to position [4619, 0]
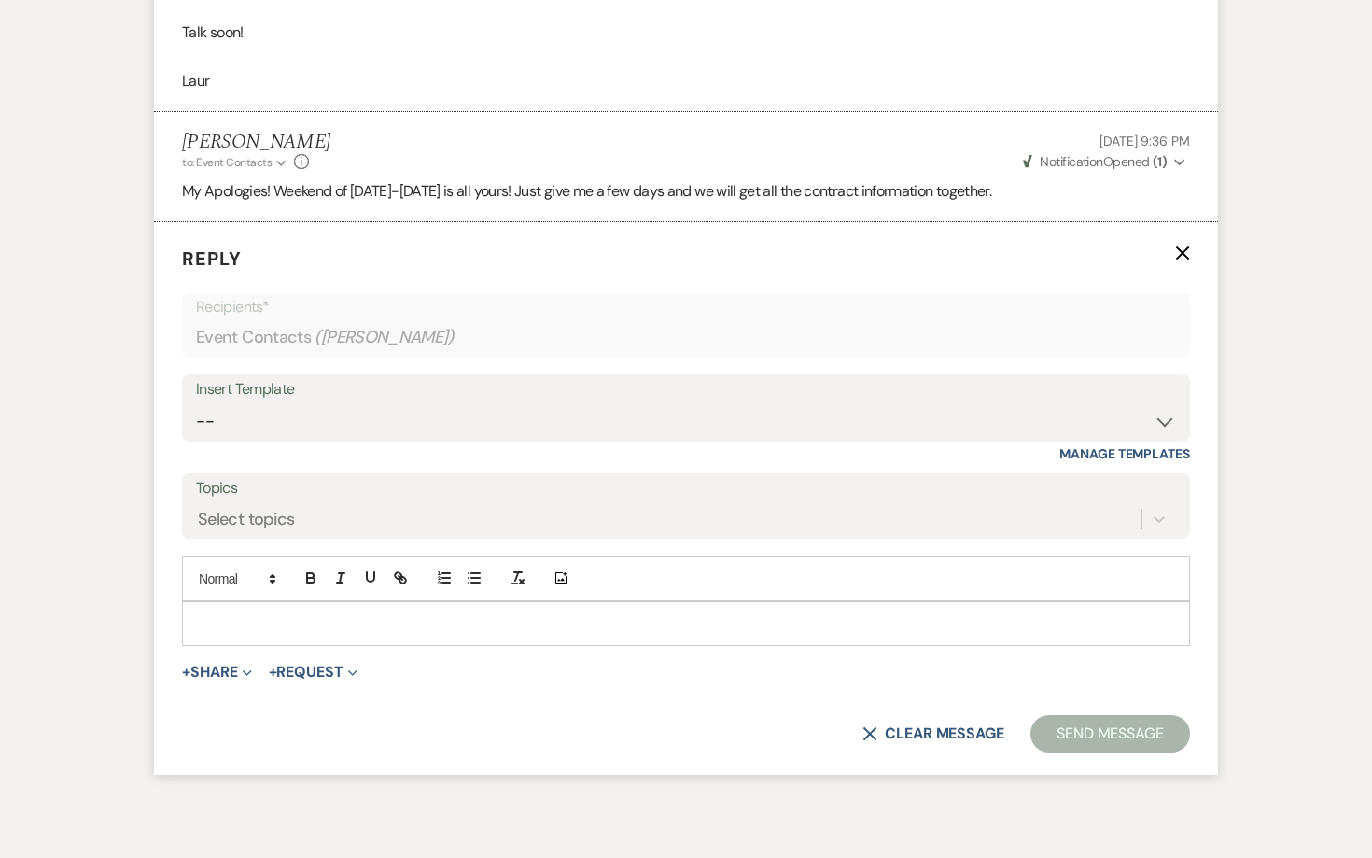
click at [278, 613] on p at bounding box center [686, 623] width 978 height 21
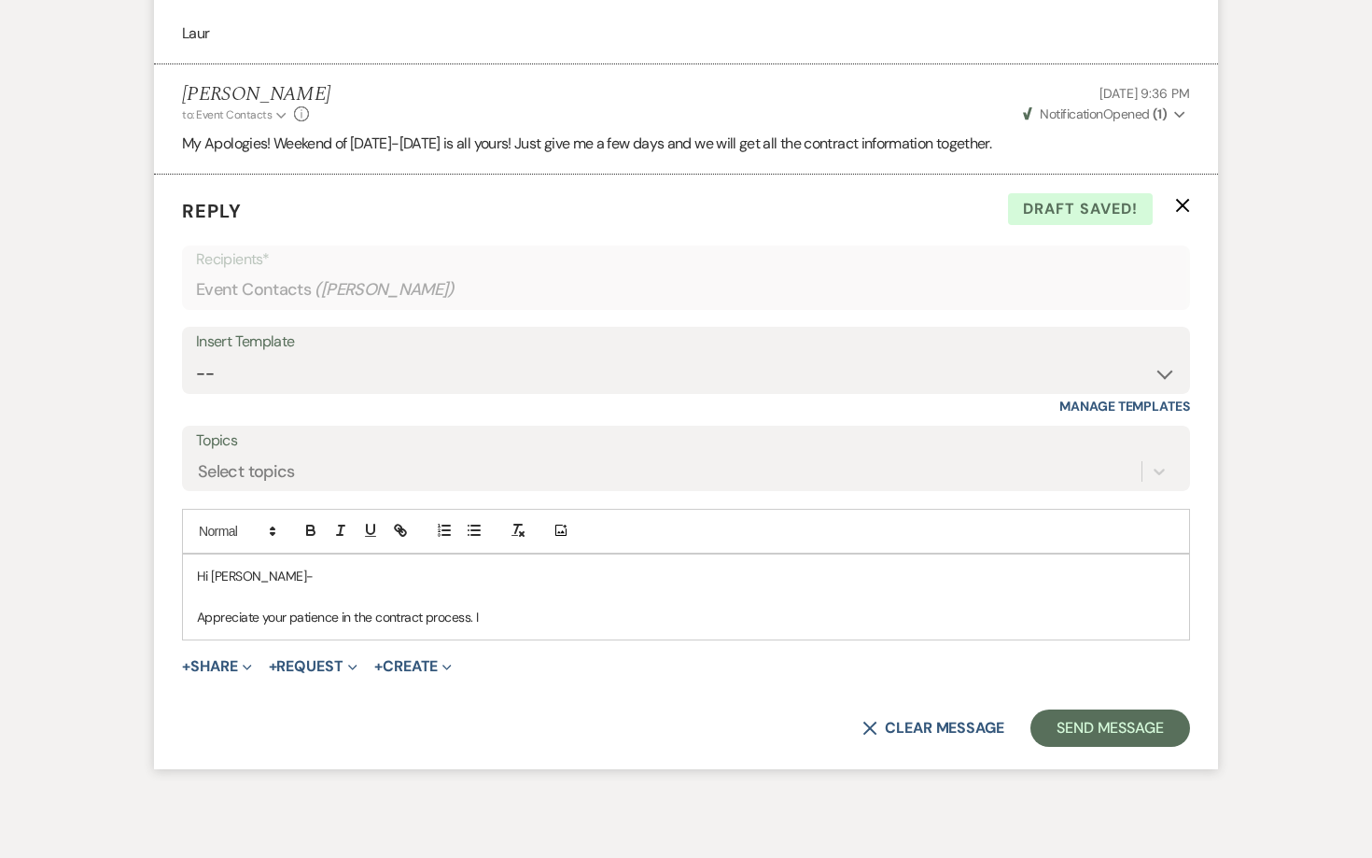
scroll to position [4666, 0]
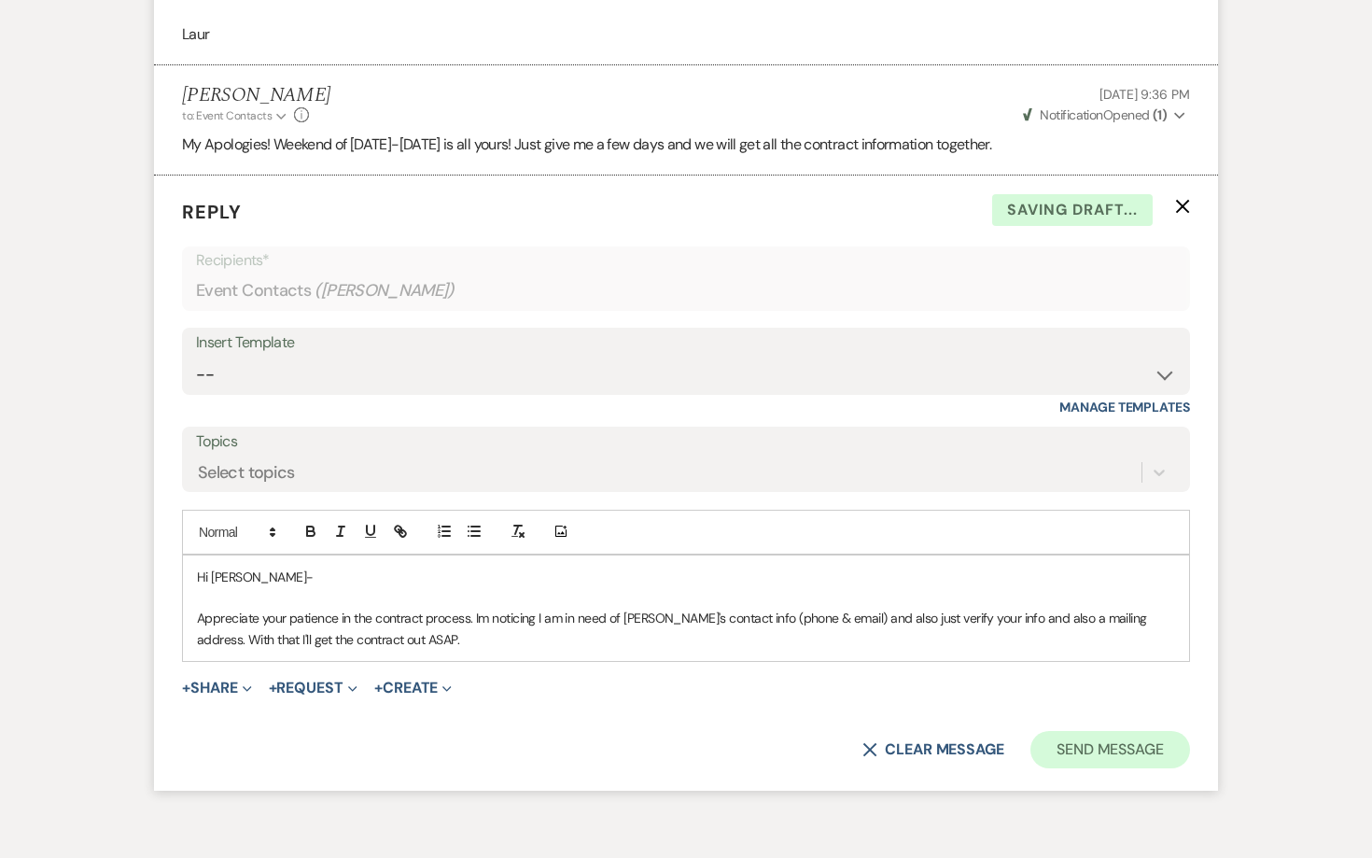
click at [1137, 731] on button "Send Message" at bounding box center [1110, 749] width 160 height 37
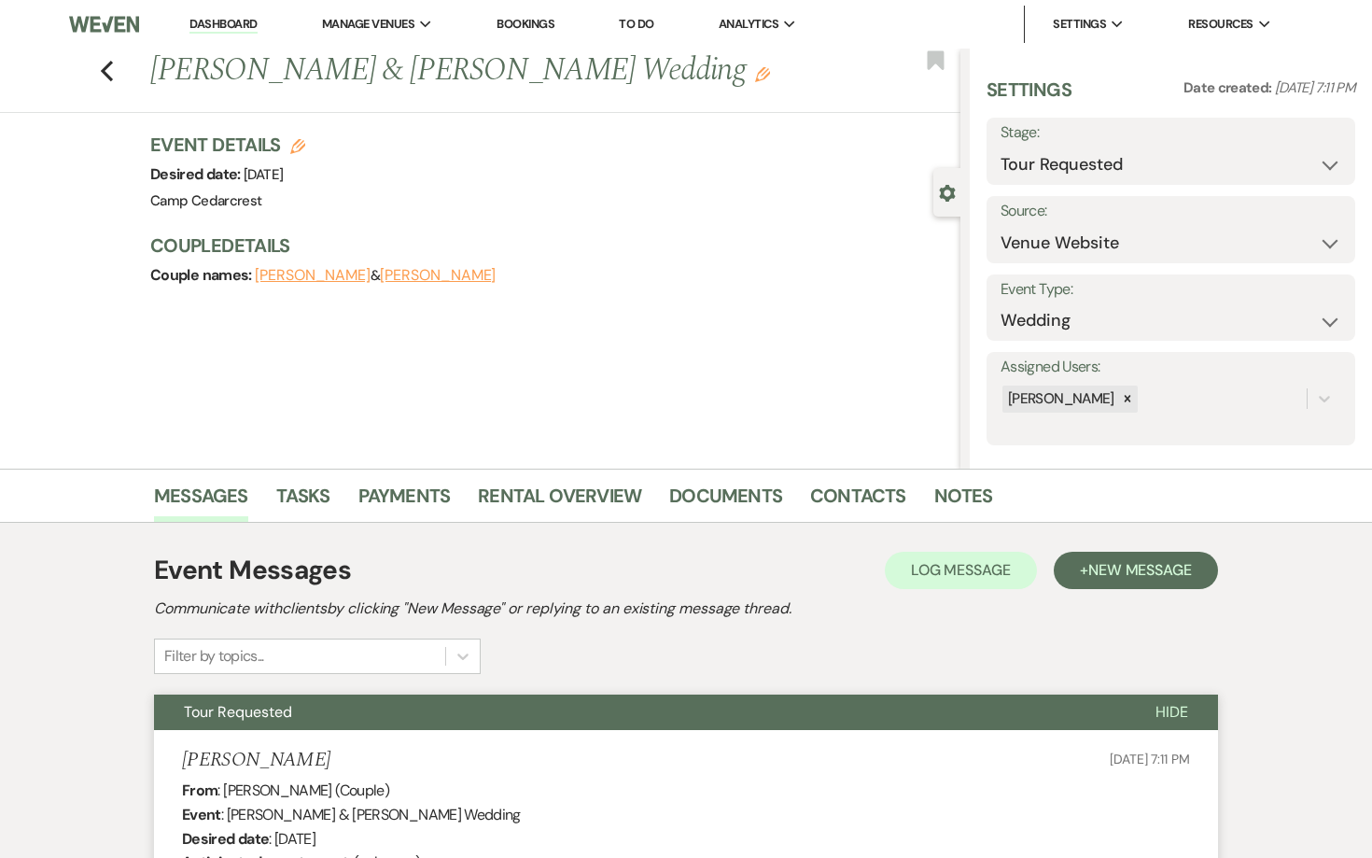
scroll to position [0, 0]
